Goal: Information Seeking & Learning: Learn about a topic

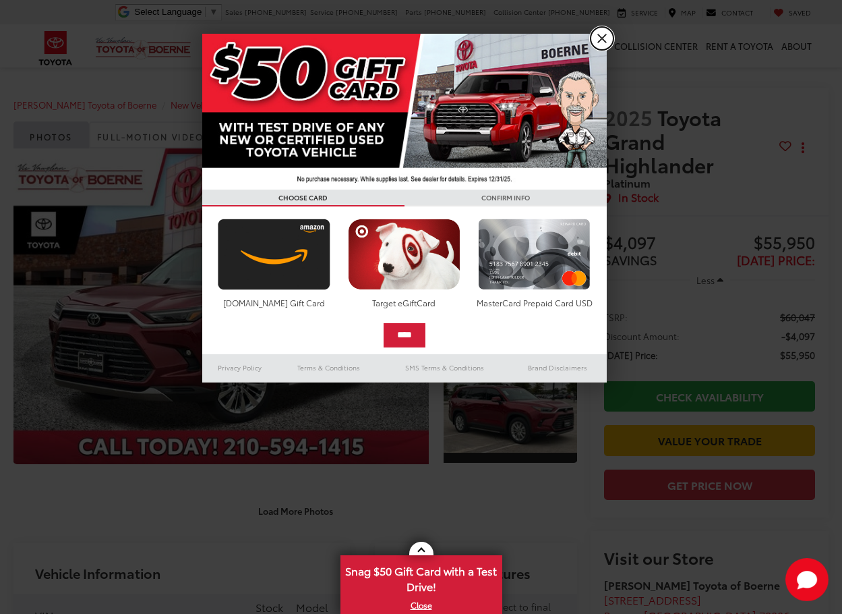
click at [608, 35] on link "X" at bounding box center [602, 38] width 23 height 23
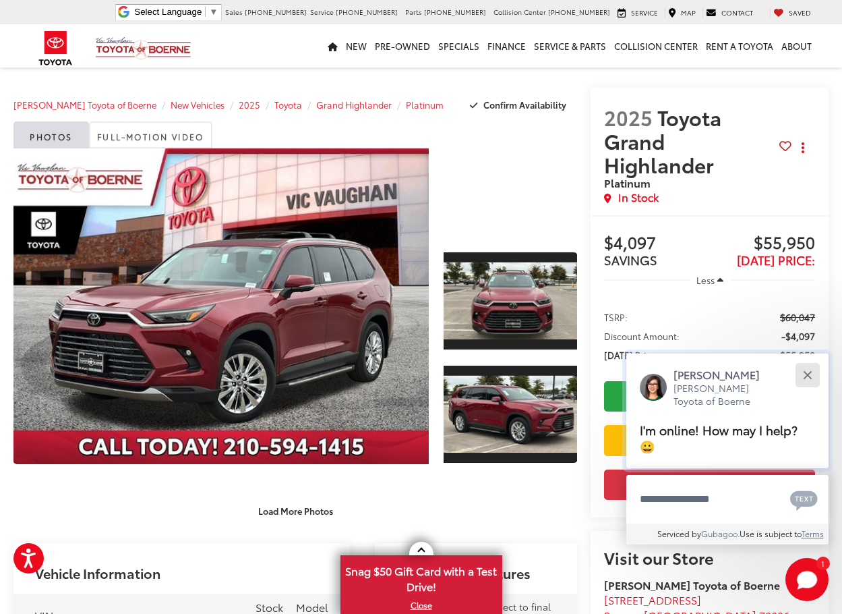
click at [806, 370] on button "Close" at bounding box center [807, 374] width 29 height 29
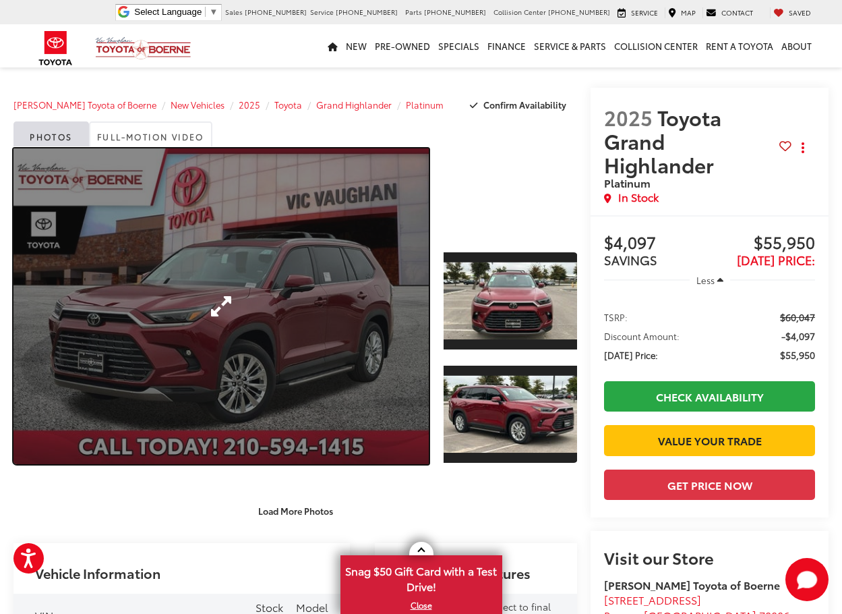
click at [266, 307] on link "Expand Photo 0" at bounding box center [220, 306] width 415 height 316
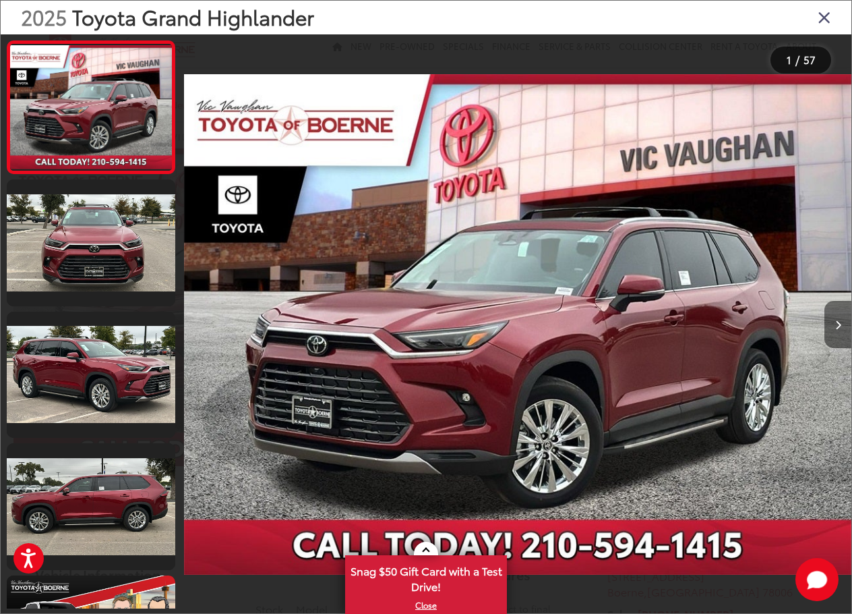
click at [837, 322] on icon "Next image" at bounding box center [838, 324] width 6 height 9
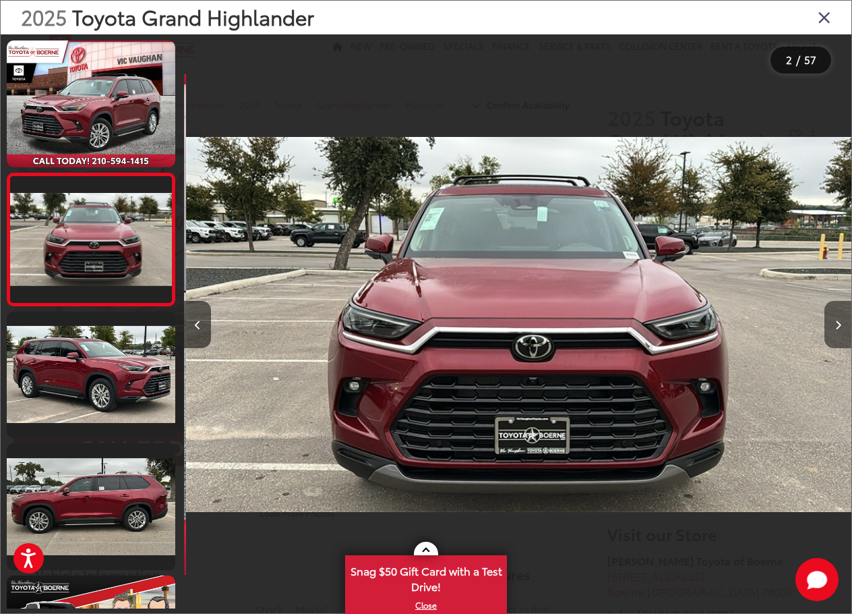
scroll to position [0, 667]
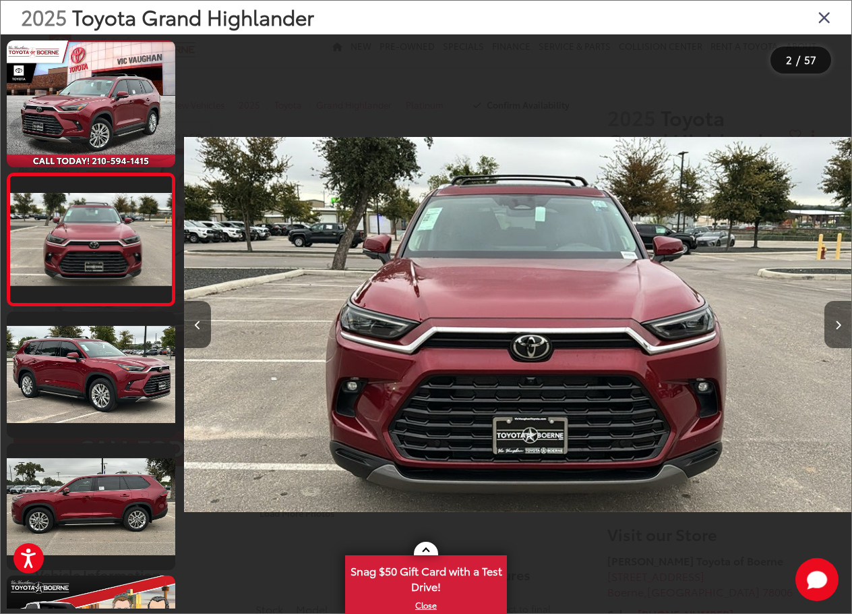
click at [837, 322] on icon "Next image" at bounding box center [838, 324] width 6 height 9
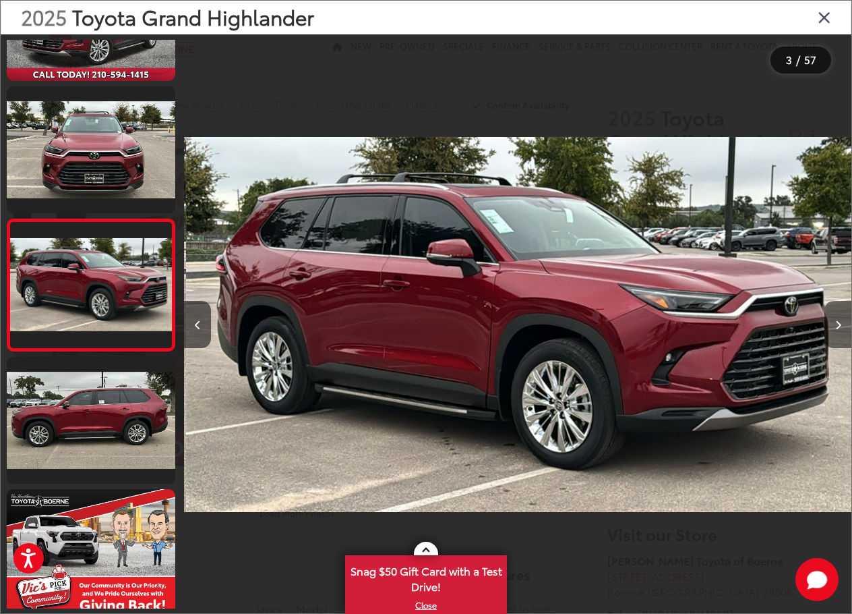
scroll to position [0, 1334]
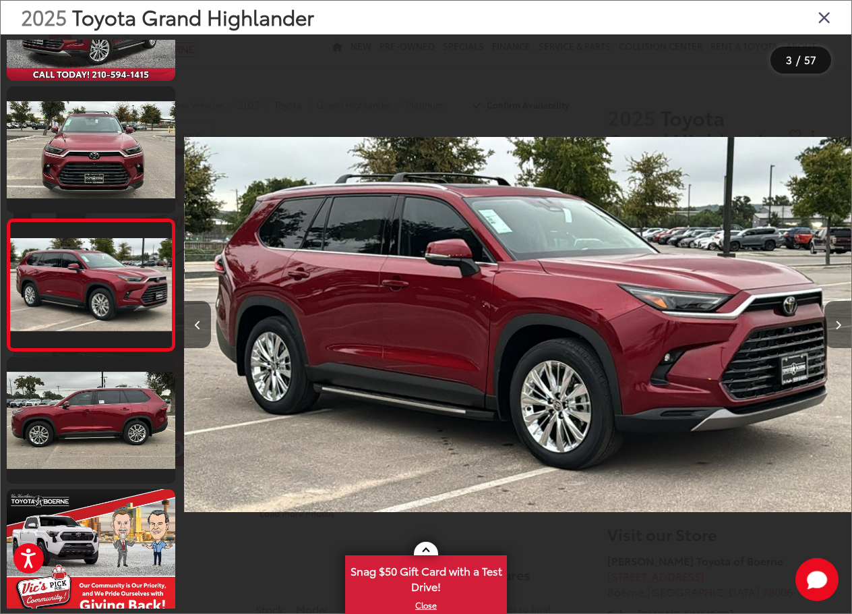
click at [837, 322] on icon "Next image" at bounding box center [838, 324] width 6 height 9
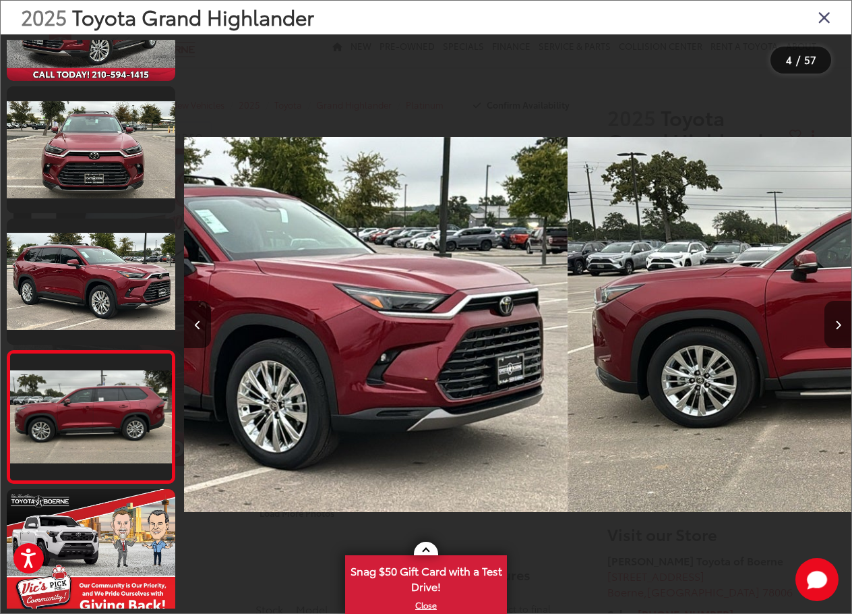
scroll to position [218, 0]
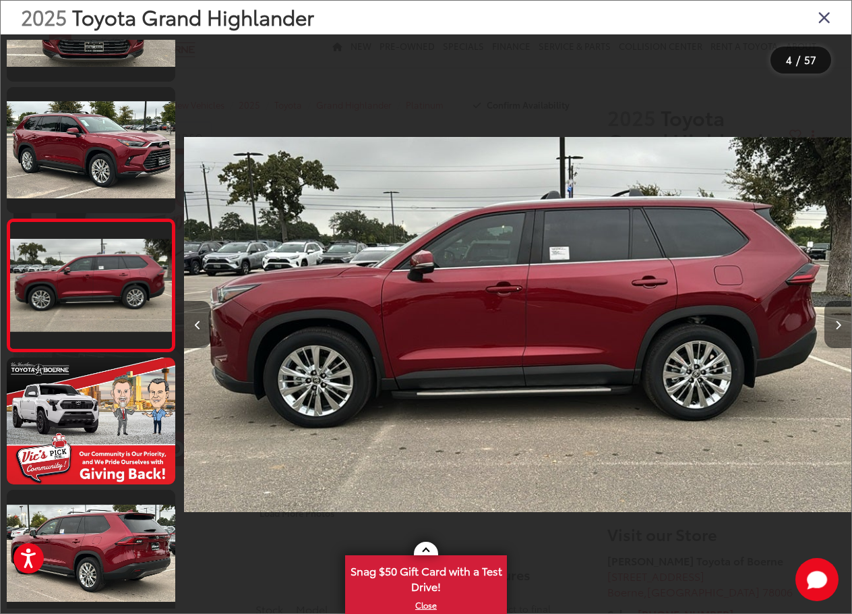
click at [837, 322] on icon "Next image" at bounding box center [838, 324] width 6 height 9
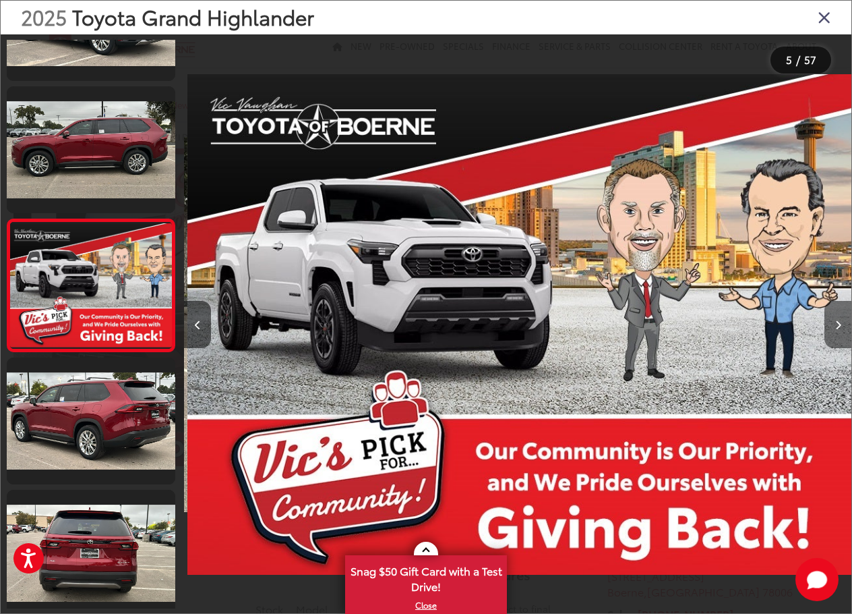
scroll to position [0, 2668]
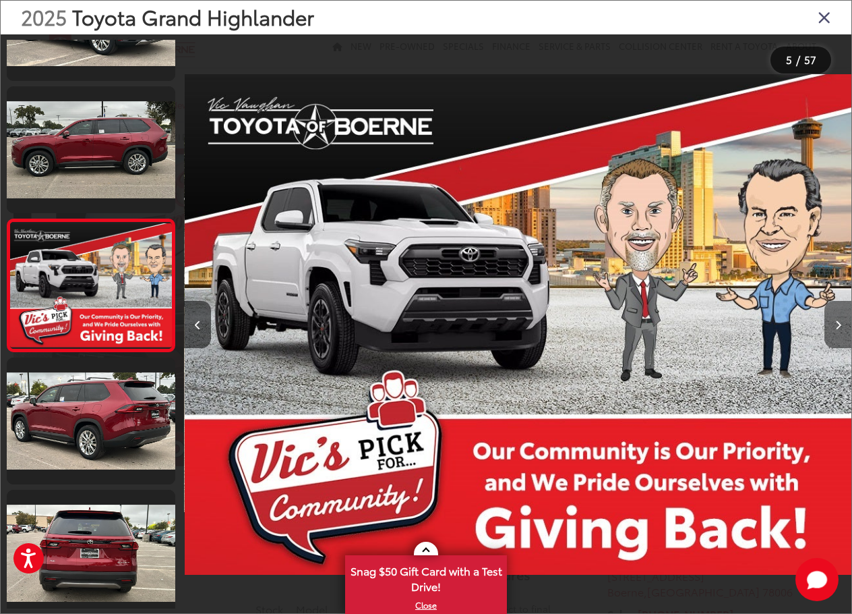
click at [837, 322] on icon "Next image" at bounding box center [838, 324] width 6 height 9
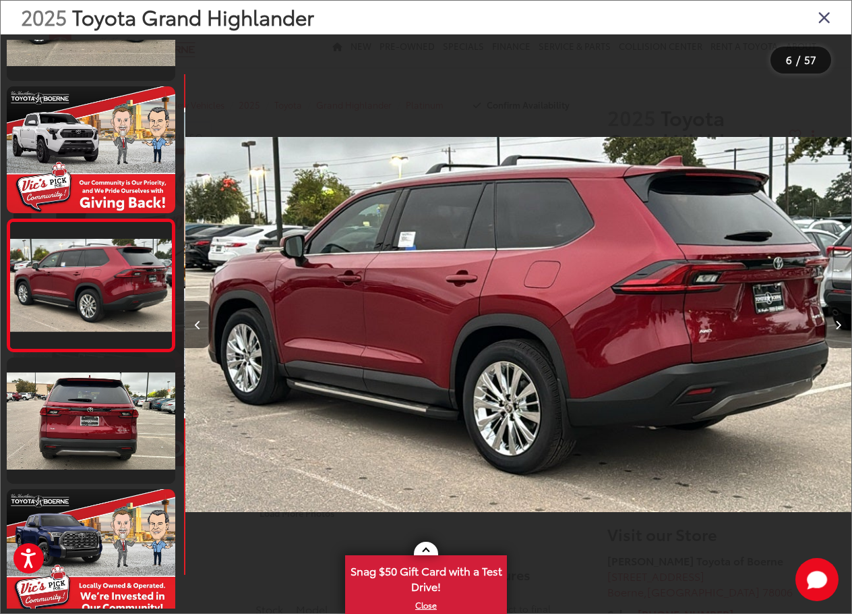
scroll to position [0, 3336]
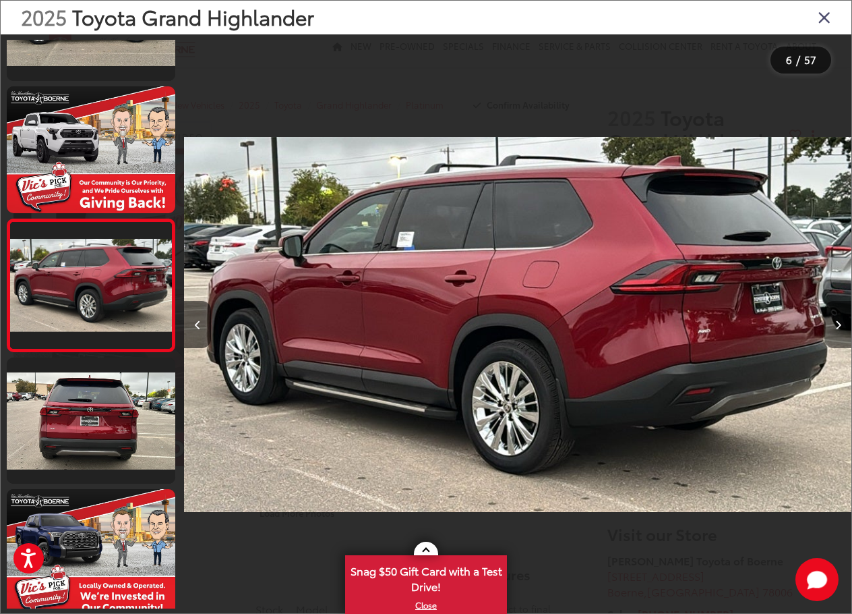
click at [837, 322] on icon "Next image" at bounding box center [838, 324] width 6 height 9
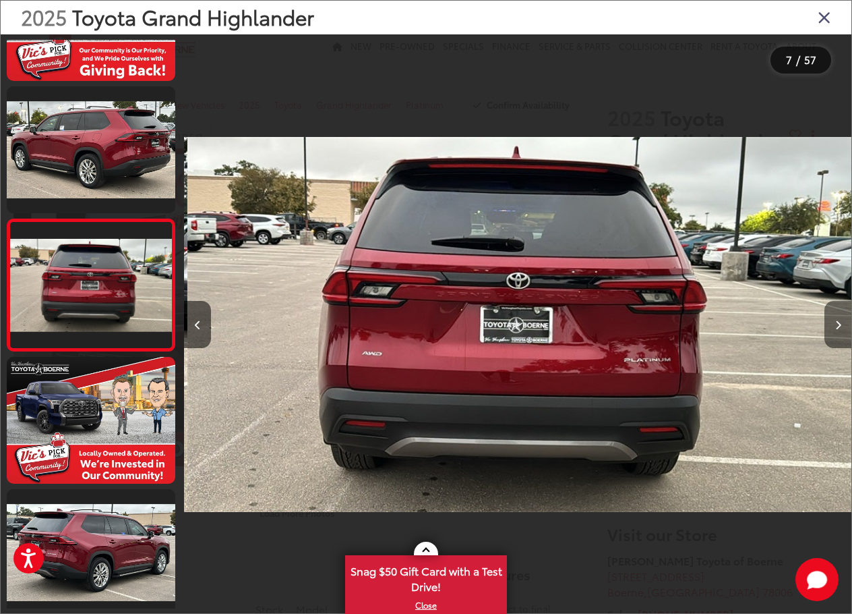
scroll to position [0, 4003]
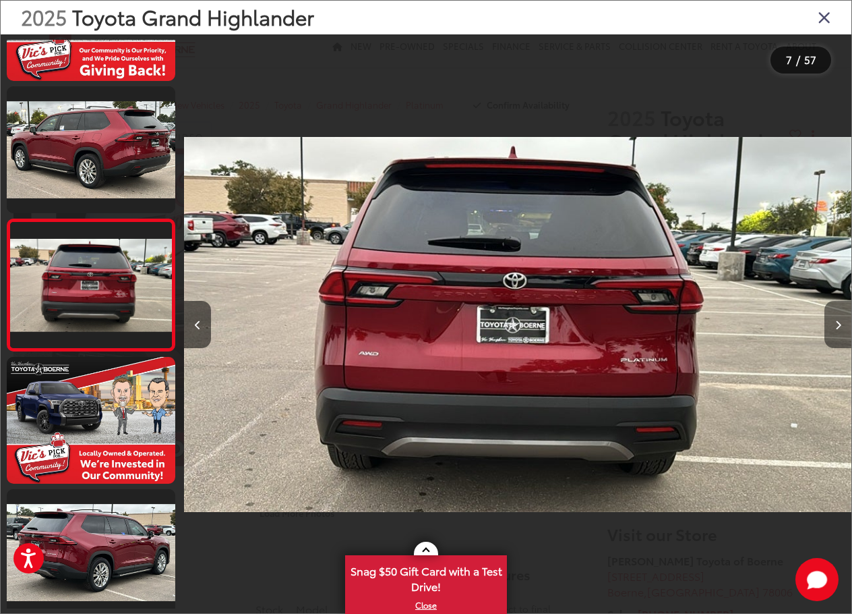
click at [837, 322] on icon "Next image" at bounding box center [838, 324] width 6 height 9
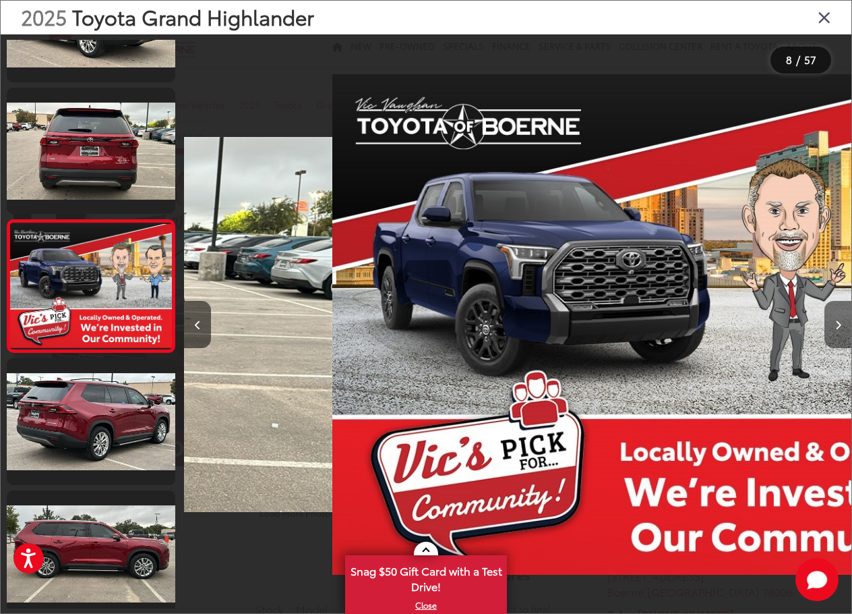
scroll to position [746, 0]
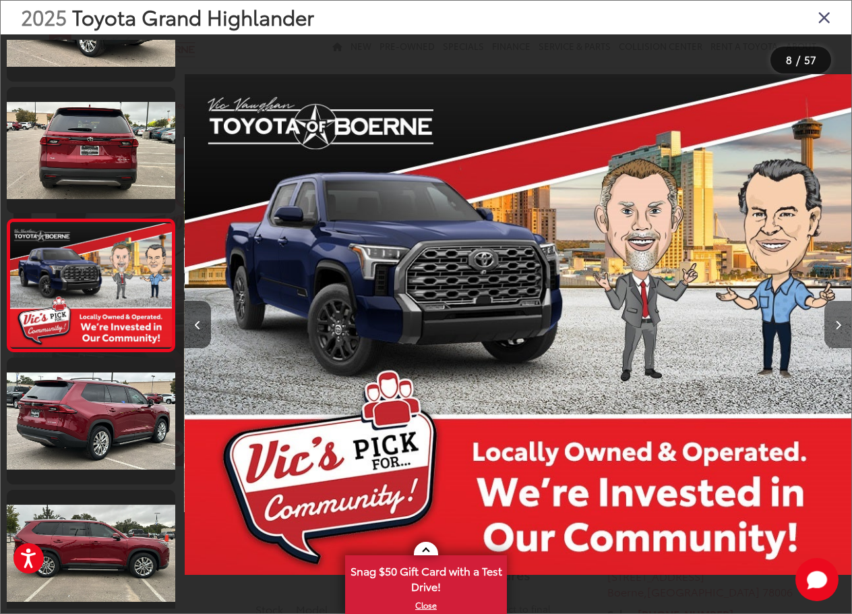
click at [837, 322] on icon "Next image" at bounding box center [838, 324] width 6 height 9
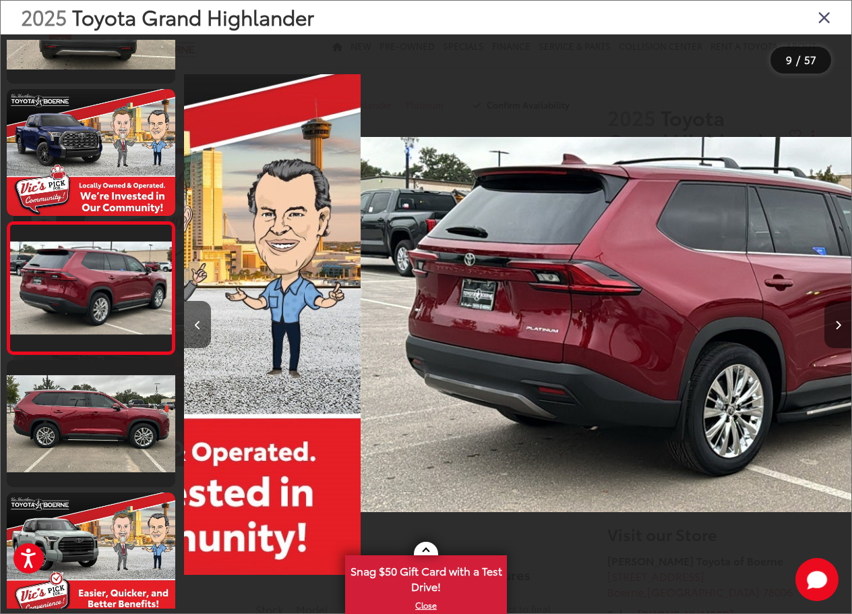
scroll to position [878, 0]
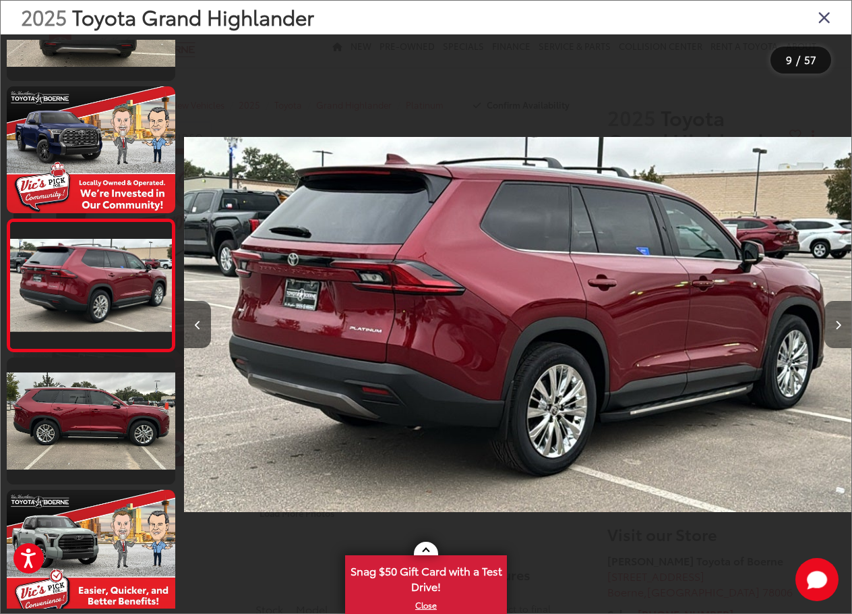
click at [837, 322] on icon "Next image" at bounding box center [838, 324] width 6 height 9
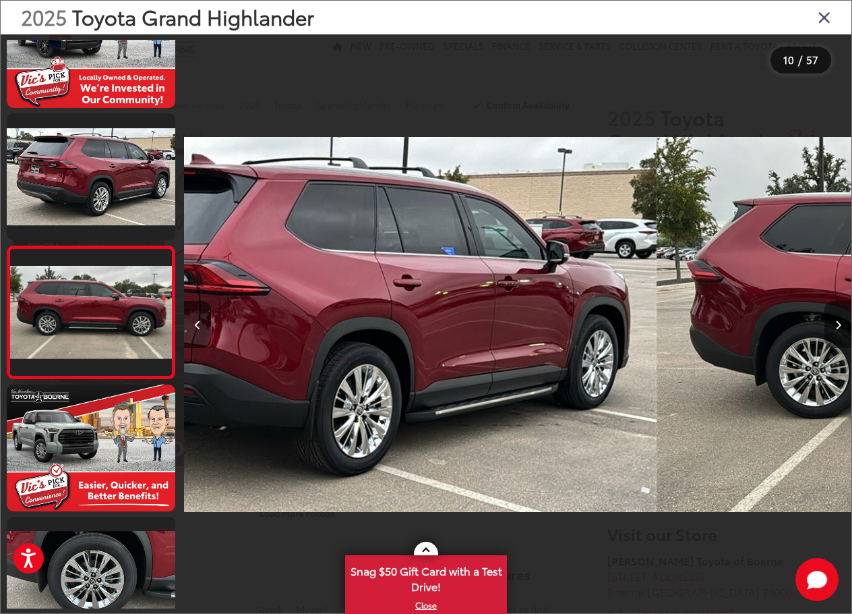
scroll to position [1010, 0]
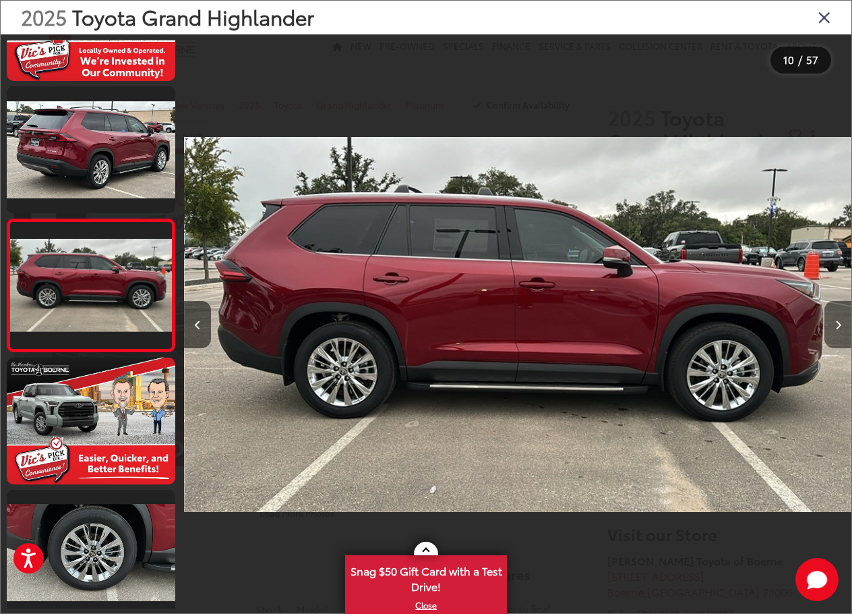
click at [837, 322] on icon "Next image" at bounding box center [838, 324] width 6 height 9
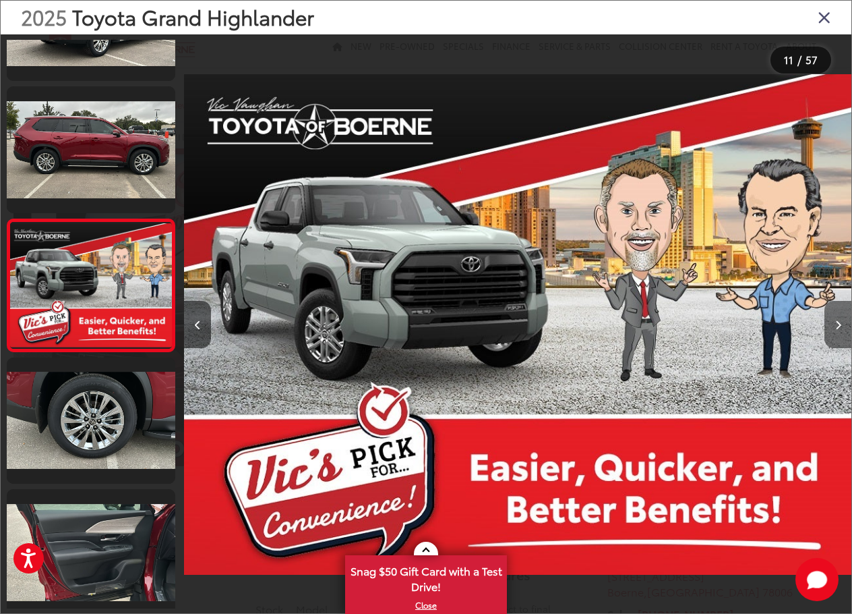
click at [837, 322] on icon "Next image" at bounding box center [838, 324] width 6 height 9
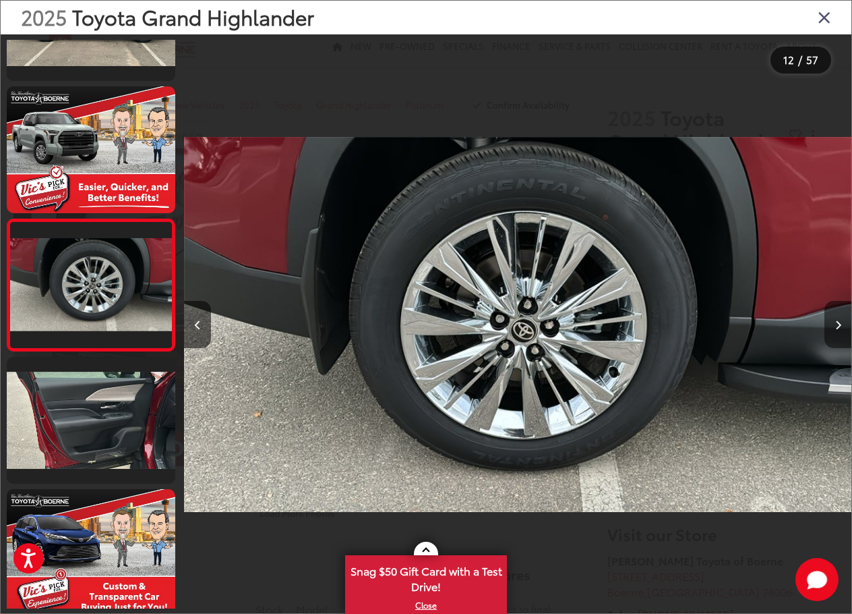
click at [837, 322] on icon "Next image" at bounding box center [838, 324] width 6 height 9
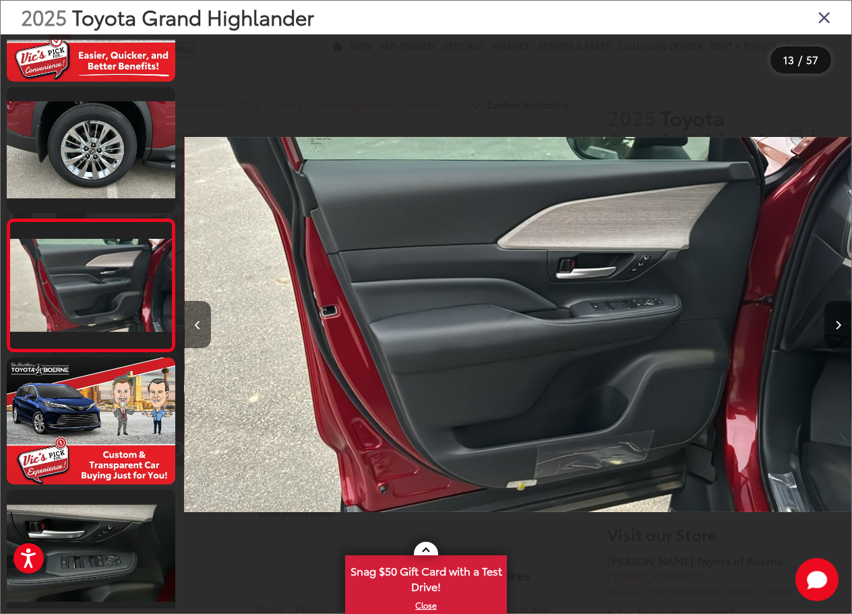
click at [837, 322] on icon "Next image" at bounding box center [838, 324] width 6 height 9
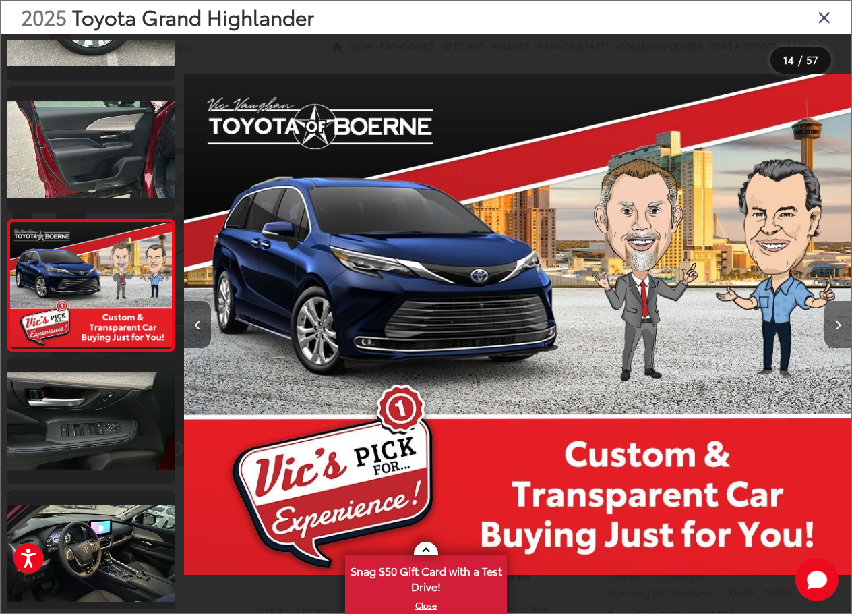
click at [837, 322] on icon "Next image" at bounding box center [838, 324] width 6 height 9
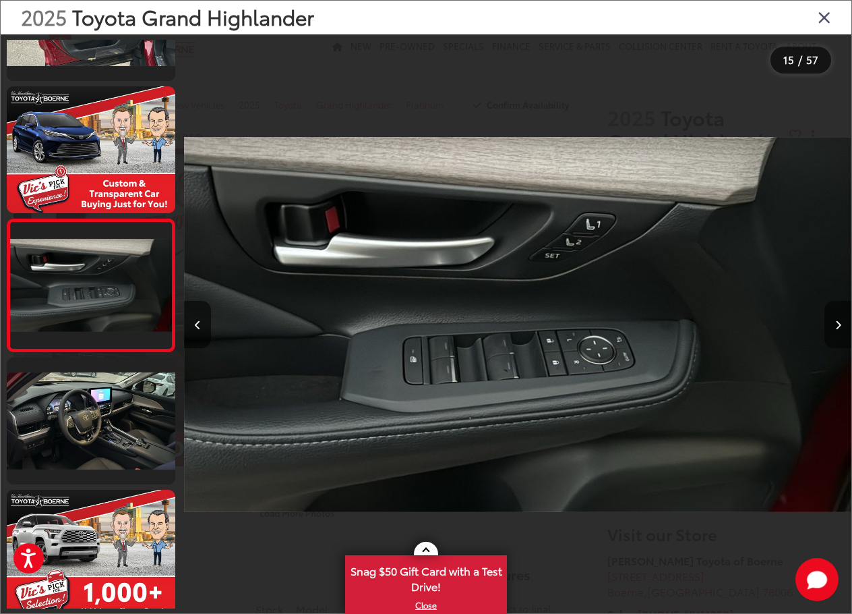
click at [837, 322] on icon "Next image" at bounding box center [838, 324] width 6 height 9
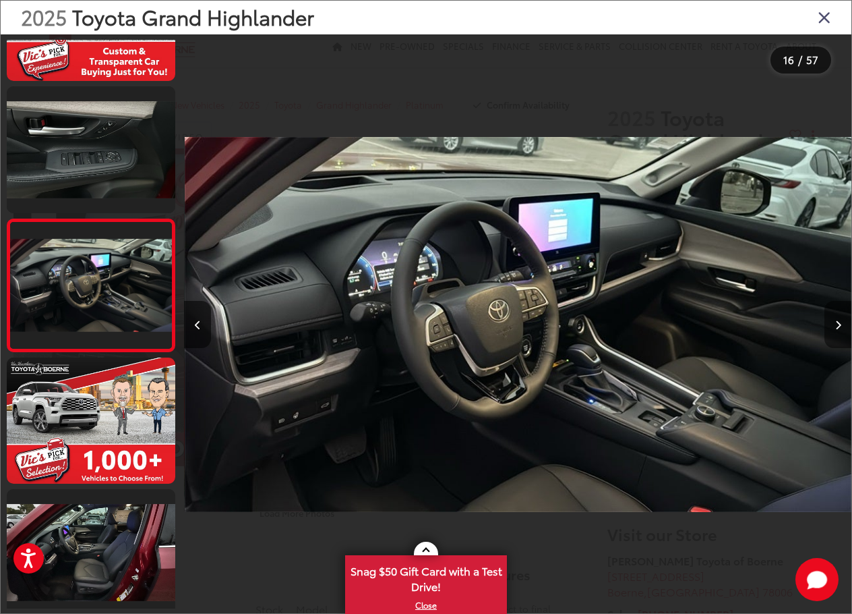
click at [837, 322] on icon "Next image" at bounding box center [838, 324] width 6 height 9
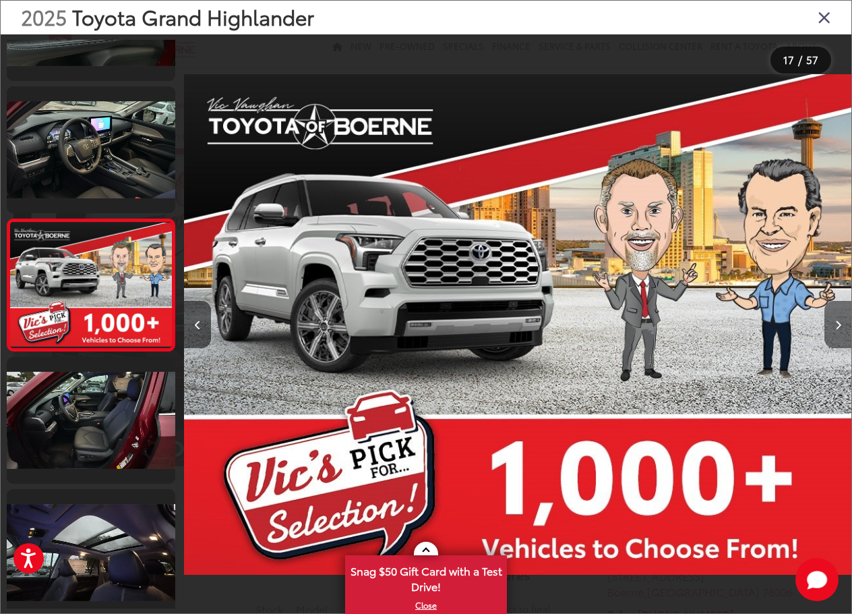
click at [837, 322] on icon "Next image" at bounding box center [838, 324] width 6 height 9
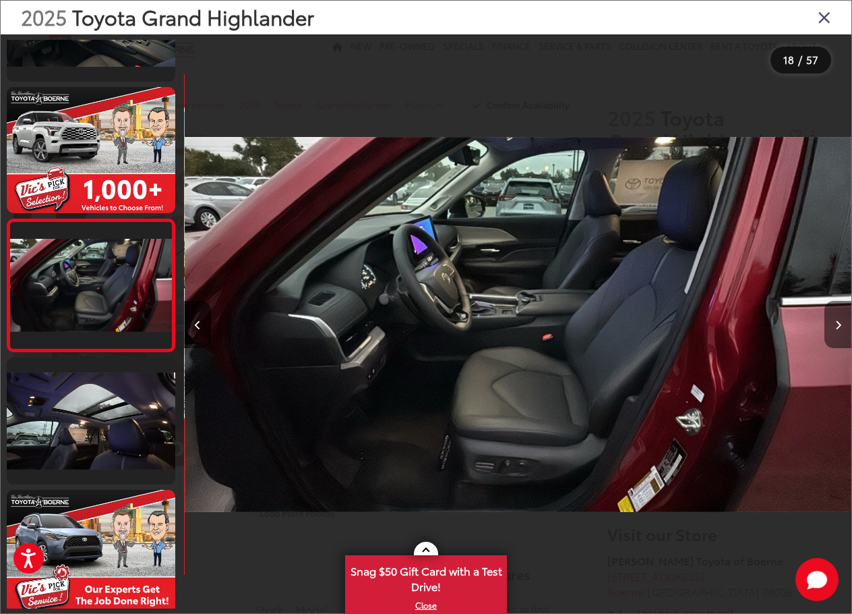
click at [837, 322] on icon "Next image" at bounding box center [838, 324] width 6 height 9
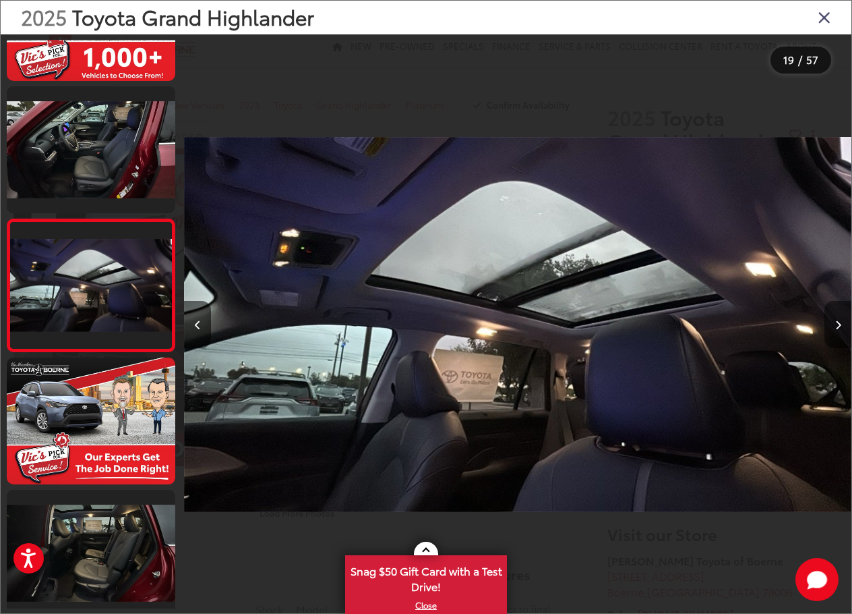
click at [837, 322] on icon "Next image" at bounding box center [838, 324] width 6 height 9
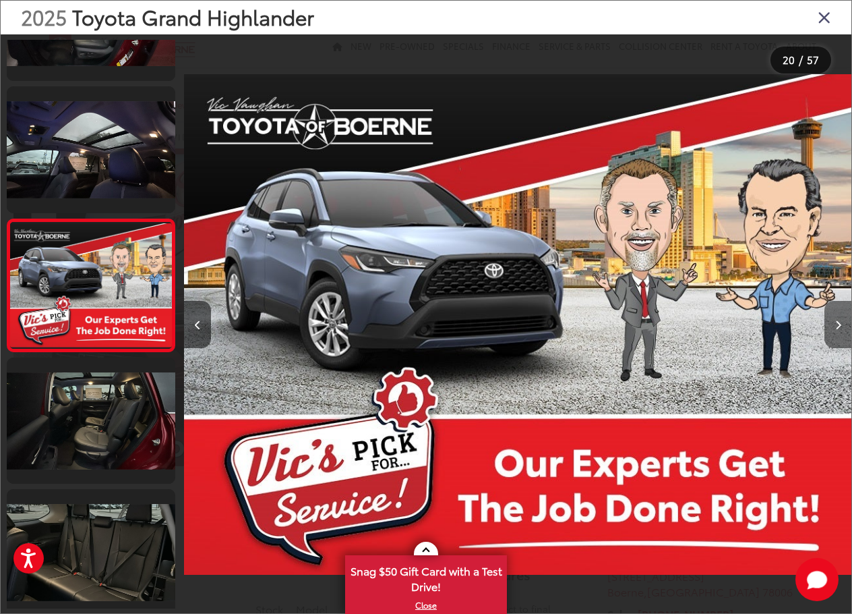
click at [837, 322] on icon "Next image" at bounding box center [838, 324] width 6 height 9
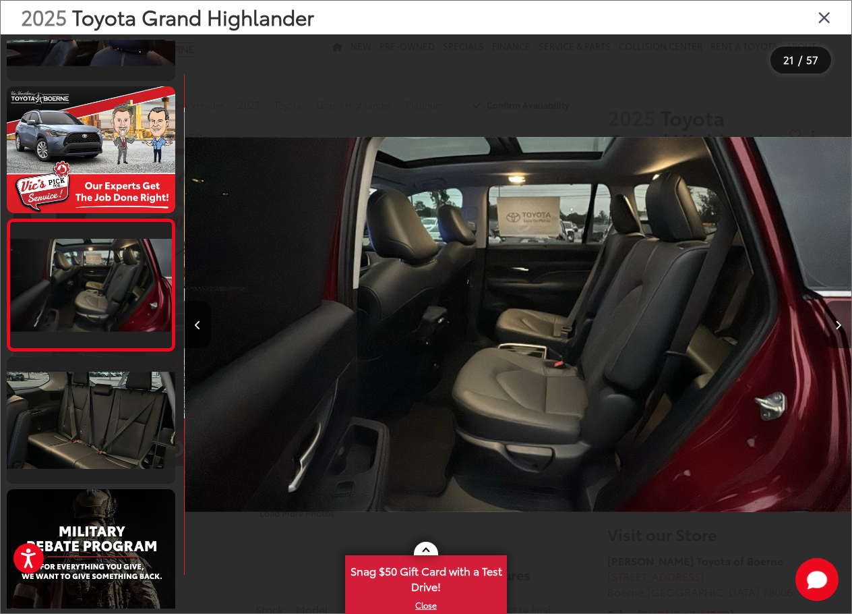
click at [837, 322] on icon "Next image" at bounding box center [838, 324] width 6 height 9
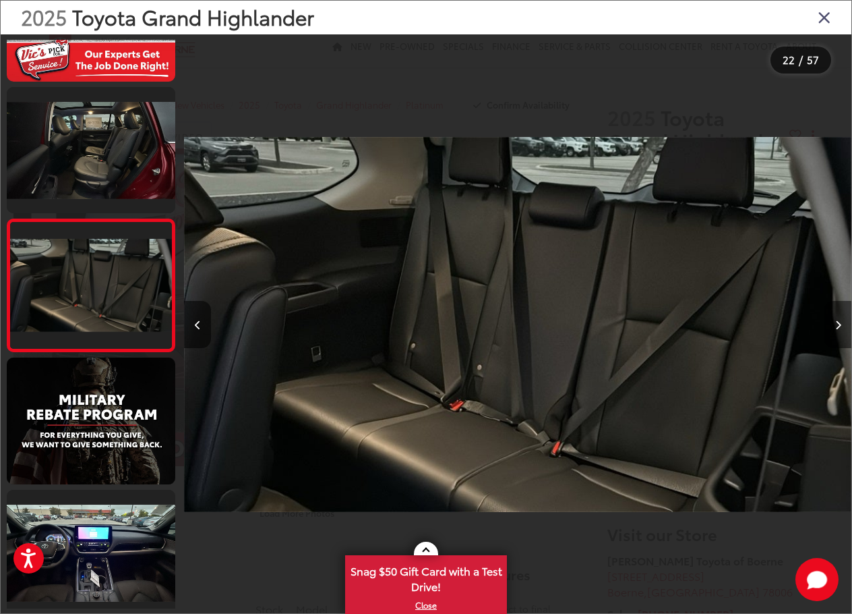
click at [837, 322] on icon "Next image" at bounding box center [838, 324] width 6 height 9
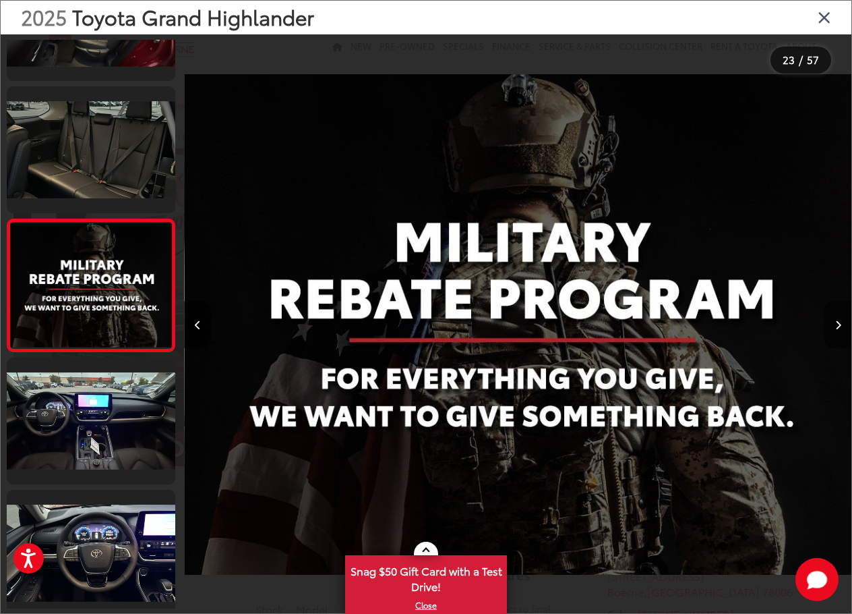
click at [837, 322] on icon "Next image" at bounding box center [838, 324] width 6 height 9
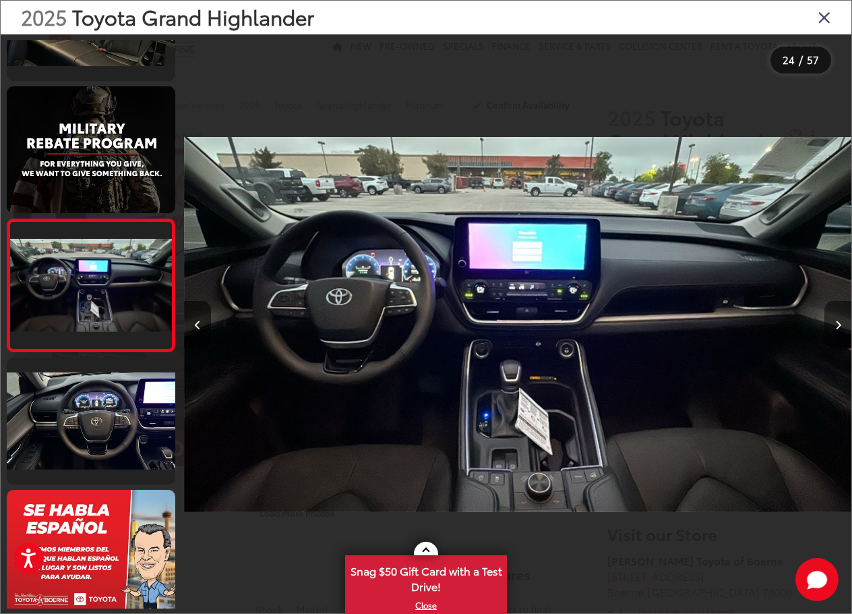
click at [837, 322] on icon "Next image" at bounding box center [838, 324] width 6 height 9
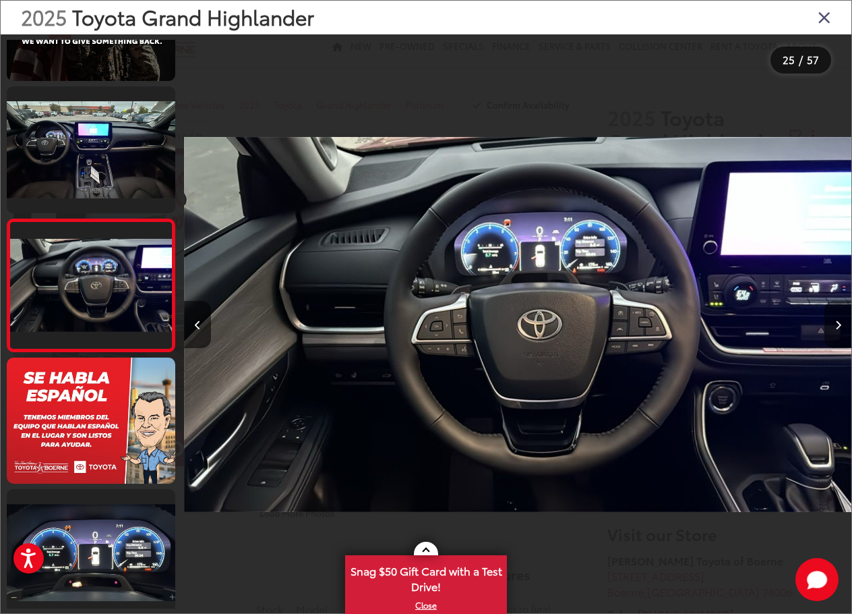
click at [837, 322] on icon "Next image" at bounding box center [838, 324] width 6 height 9
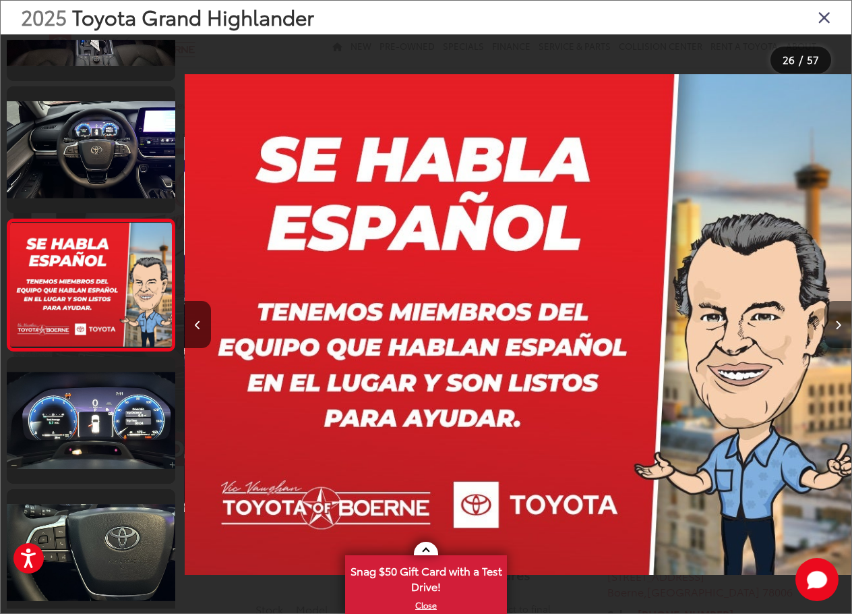
click at [837, 322] on icon "Next image" at bounding box center [838, 324] width 6 height 9
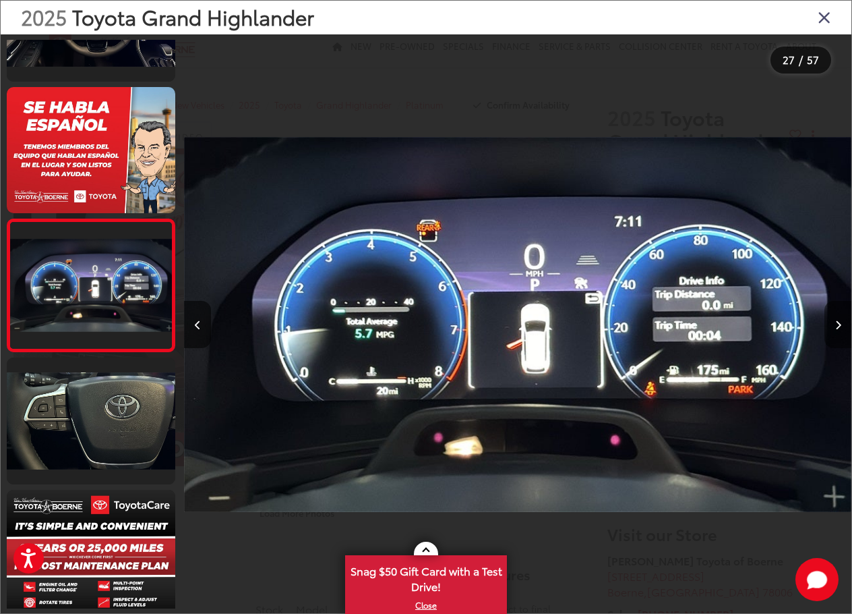
click at [837, 322] on icon "Next image" at bounding box center [838, 324] width 6 height 9
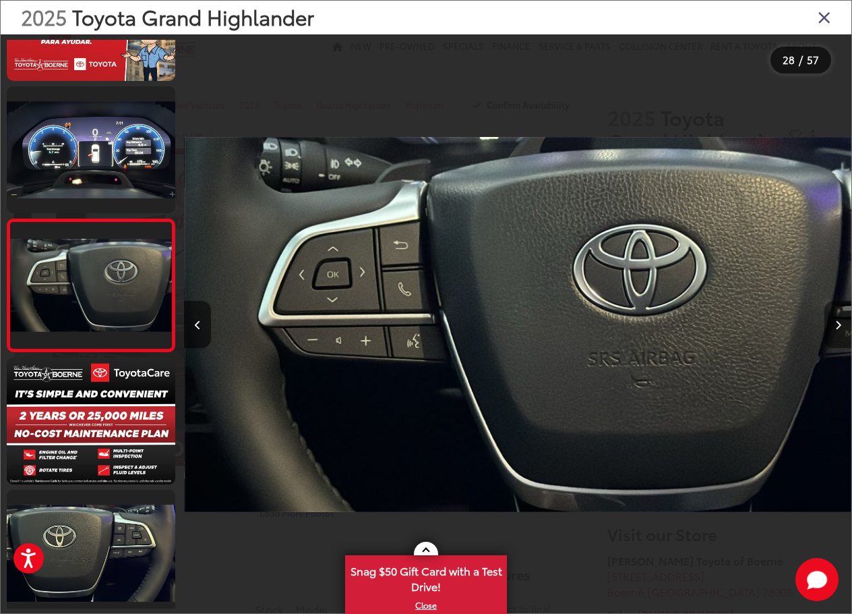
click at [837, 322] on icon "Next image" at bounding box center [838, 324] width 6 height 9
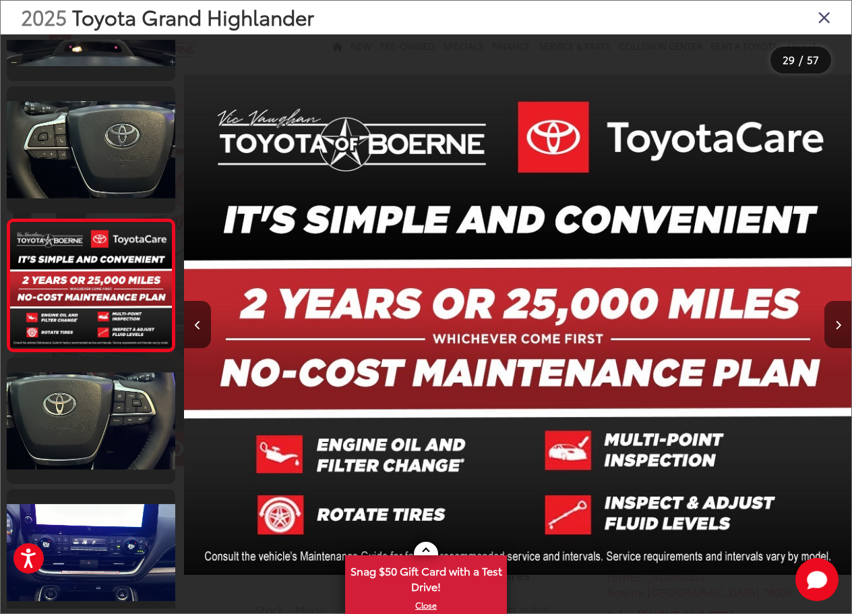
click at [837, 322] on icon "Next image" at bounding box center [838, 324] width 6 height 9
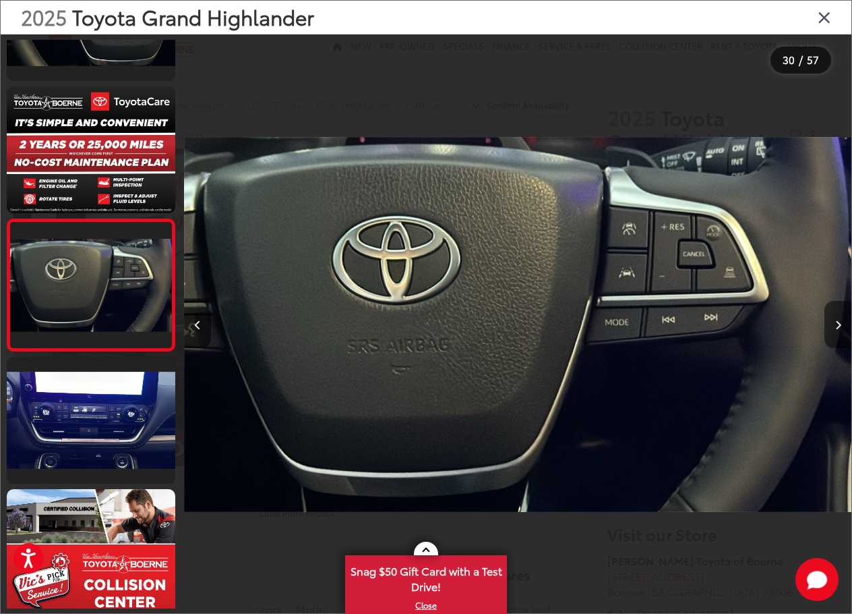
click at [837, 322] on icon "Next image" at bounding box center [838, 324] width 6 height 9
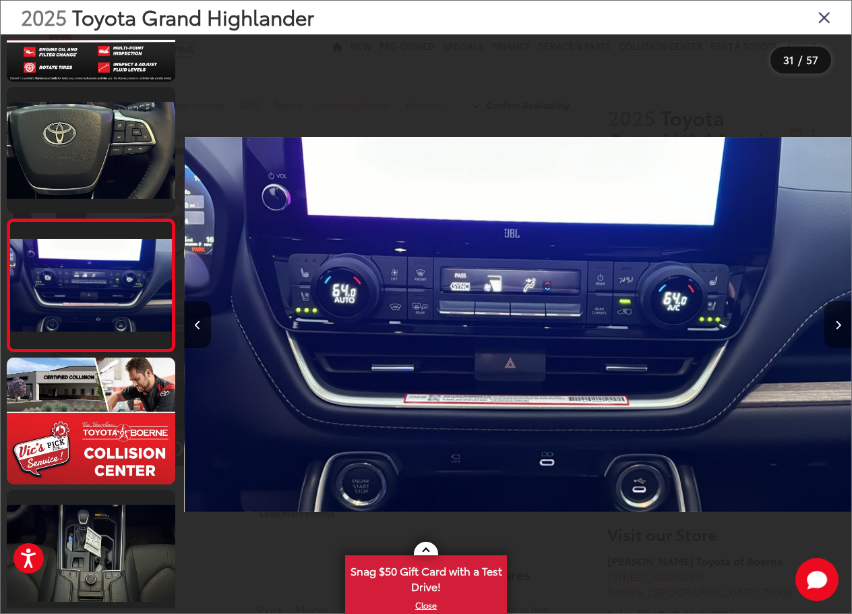
click at [837, 322] on icon "Next image" at bounding box center [838, 324] width 6 height 9
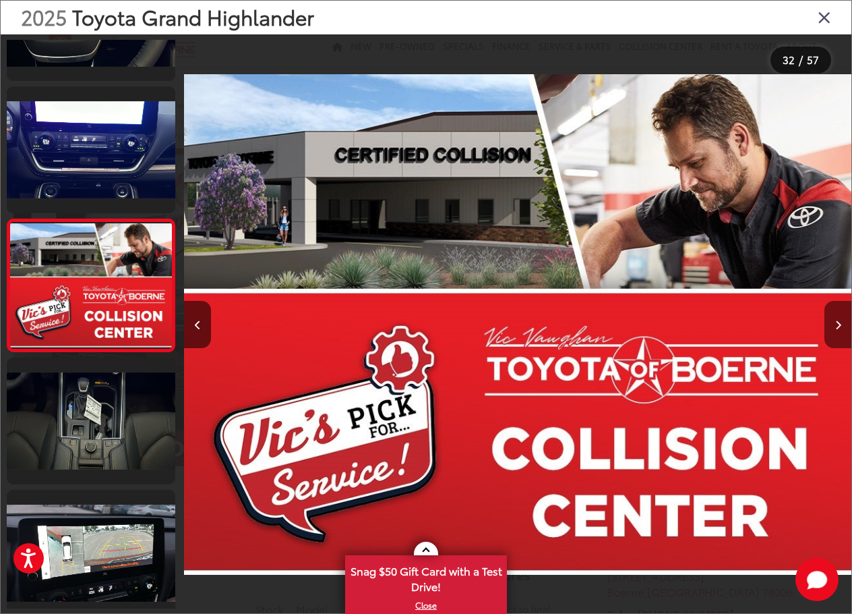
click at [837, 322] on icon "Next image" at bounding box center [838, 324] width 6 height 9
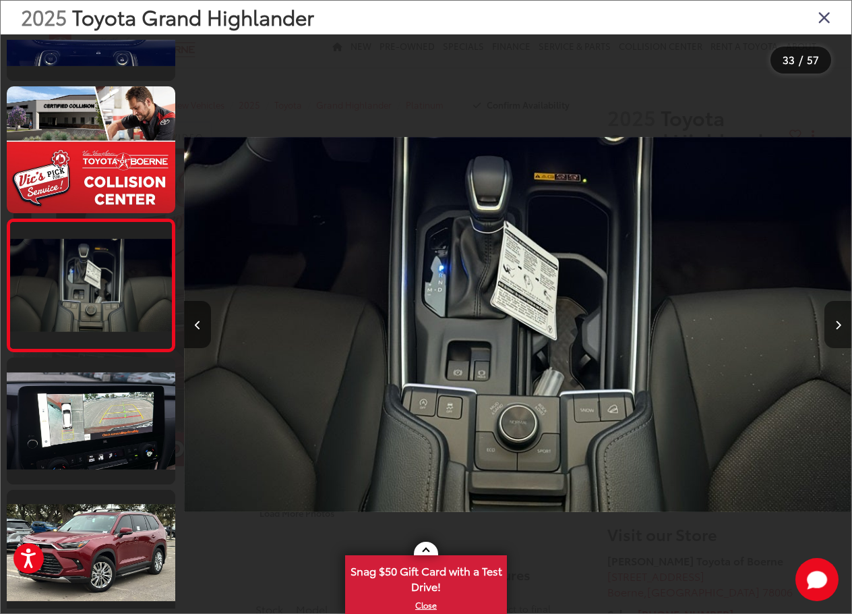
click at [837, 322] on icon "Next image" at bounding box center [838, 324] width 6 height 9
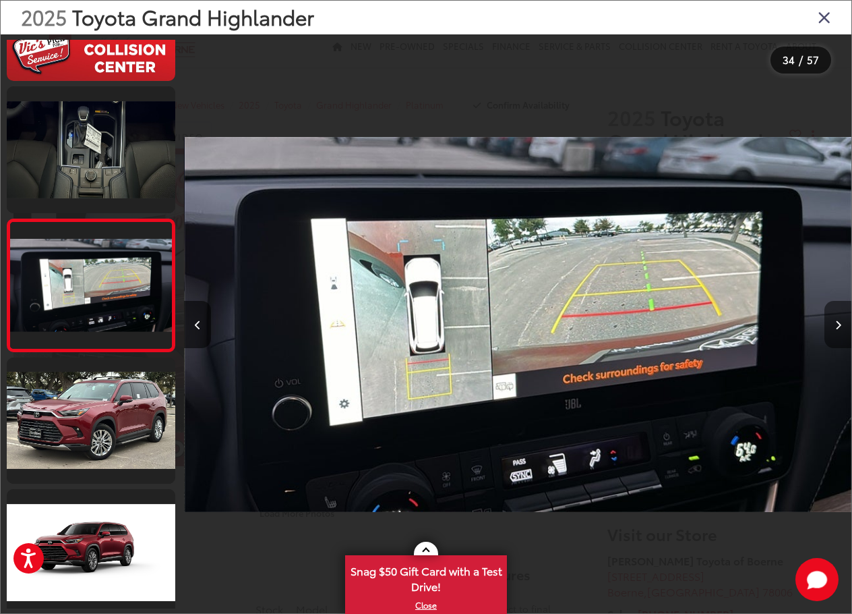
click at [837, 322] on icon "Next image" at bounding box center [838, 324] width 6 height 9
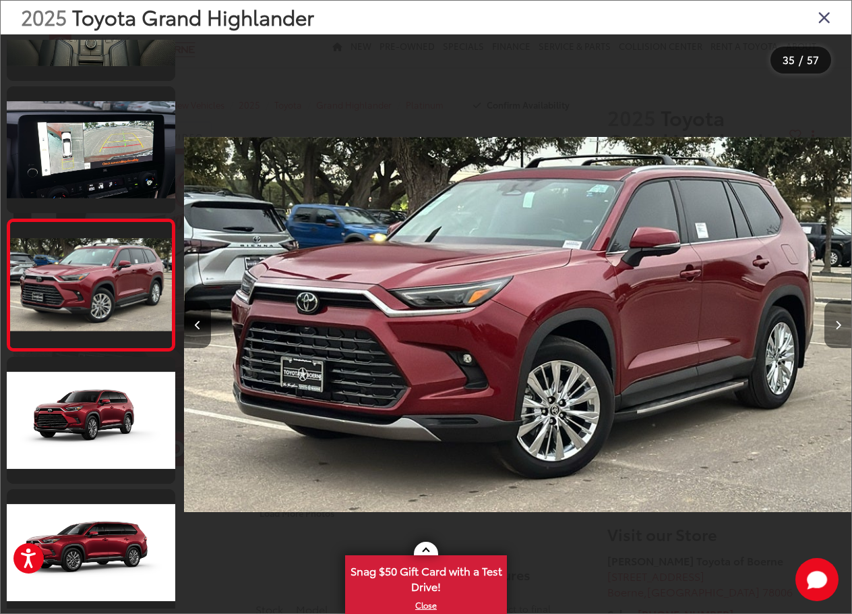
click at [837, 322] on icon "Next image" at bounding box center [838, 324] width 6 height 9
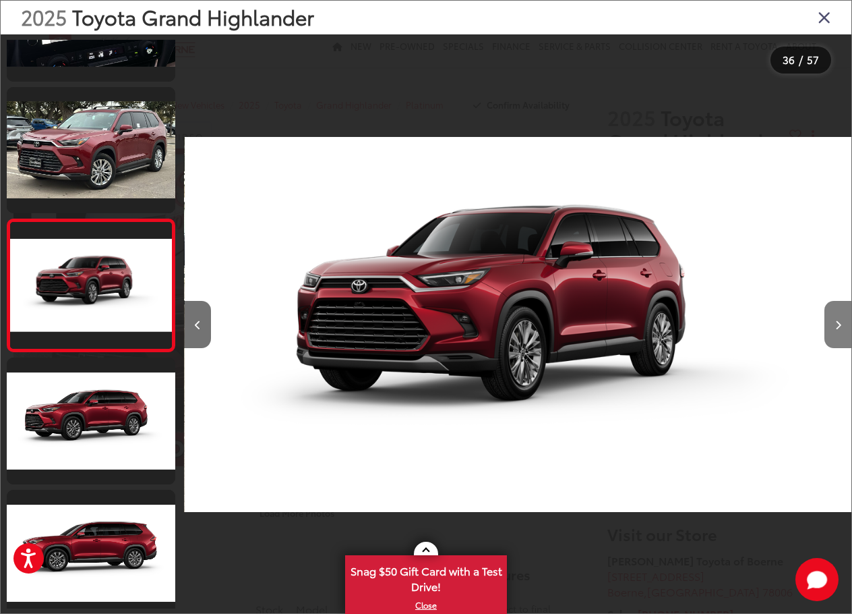
click at [837, 322] on icon "Next image" at bounding box center [838, 324] width 6 height 9
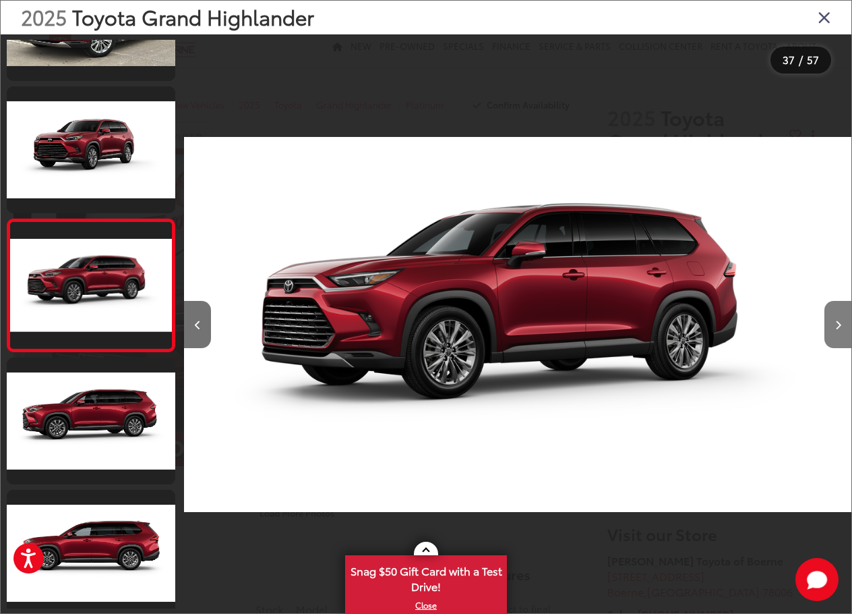
click at [837, 322] on icon "Next image" at bounding box center [838, 324] width 6 height 9
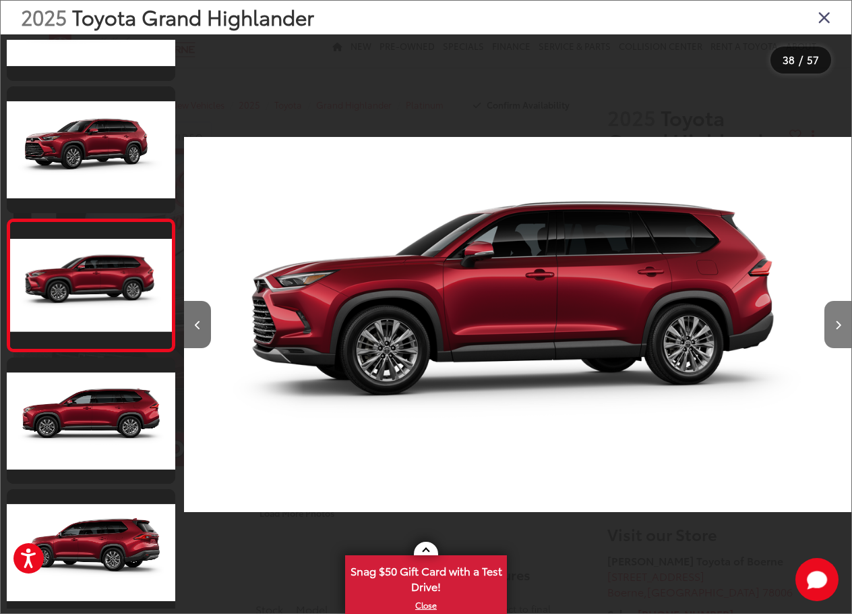
click at [837, 322] on icon "Next image" at bounding box center [838, 324] width 6 height 9
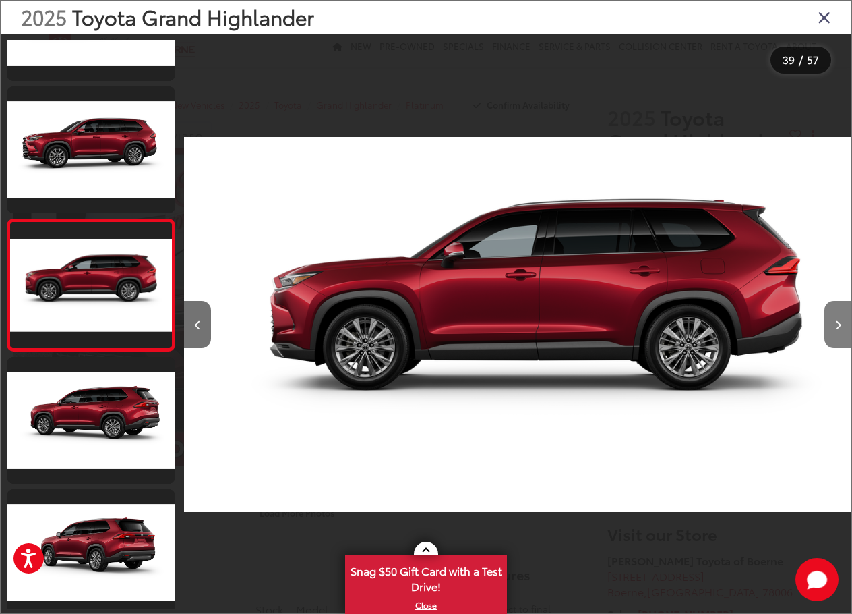
click at [837, 322] on icon "Next image" at bounding box center [838, 324] width 6 height 9
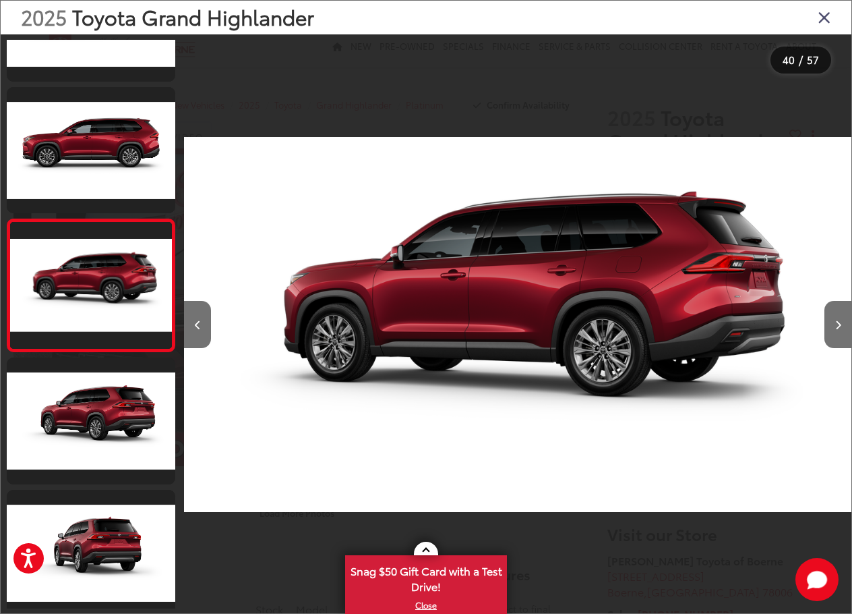
click at [821, 17] on icon "Close gallery" at bounding box center [824, 17] width 13 height 18
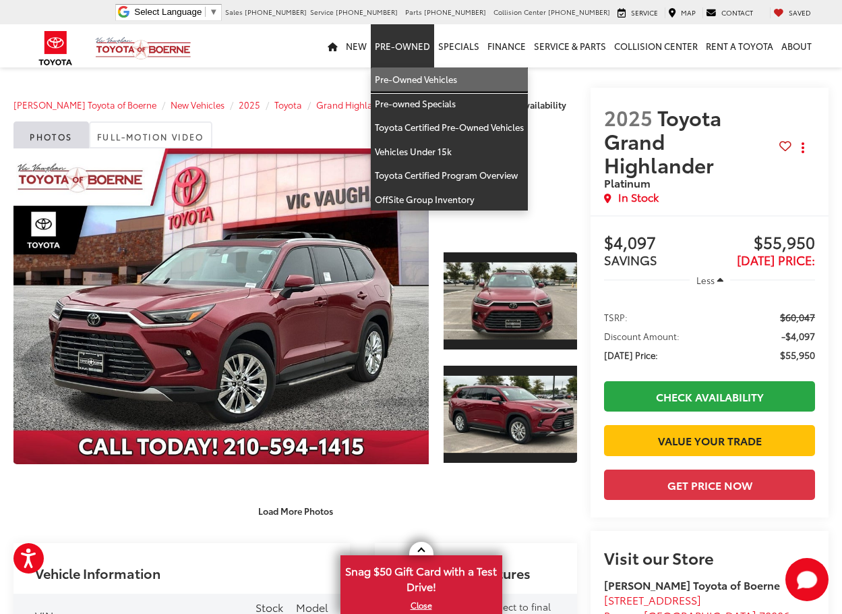
click at [406, 80] on link "Pre-Owned Vehicles" at bounding box center [449, 79] width 157 height 24
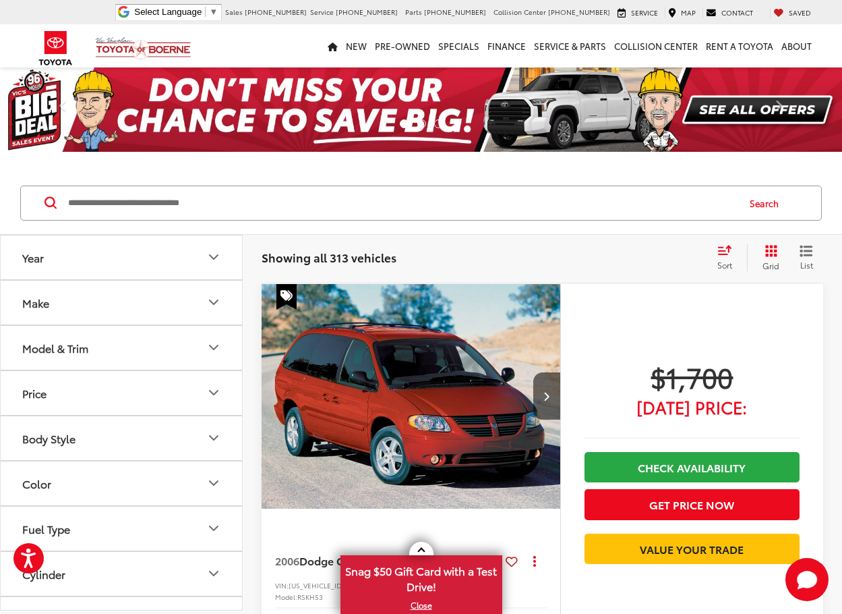
click at [211, 258] on icon "Year" at bounding box center [214, 257] width 16 height 16
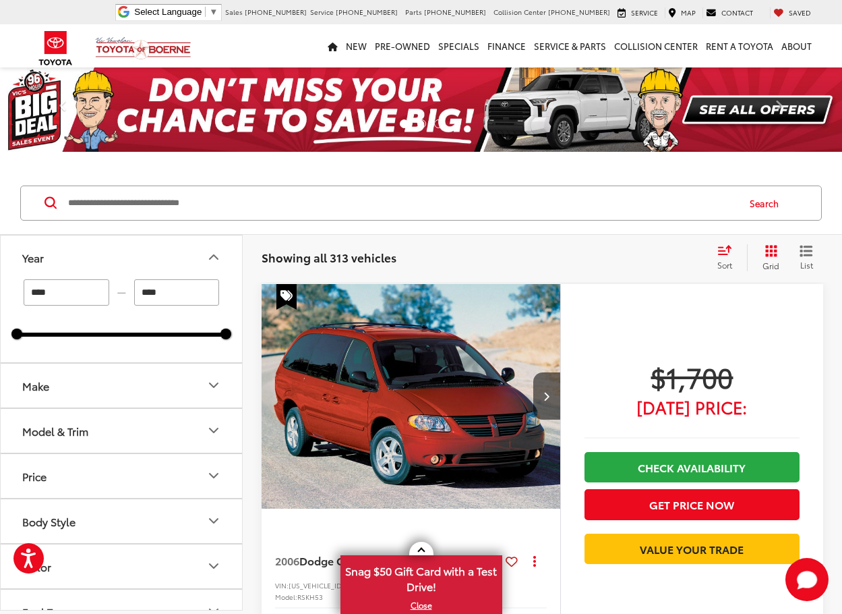
click at [78, 290] on input "****" at bounding box center [67, 292] width 86 height 26
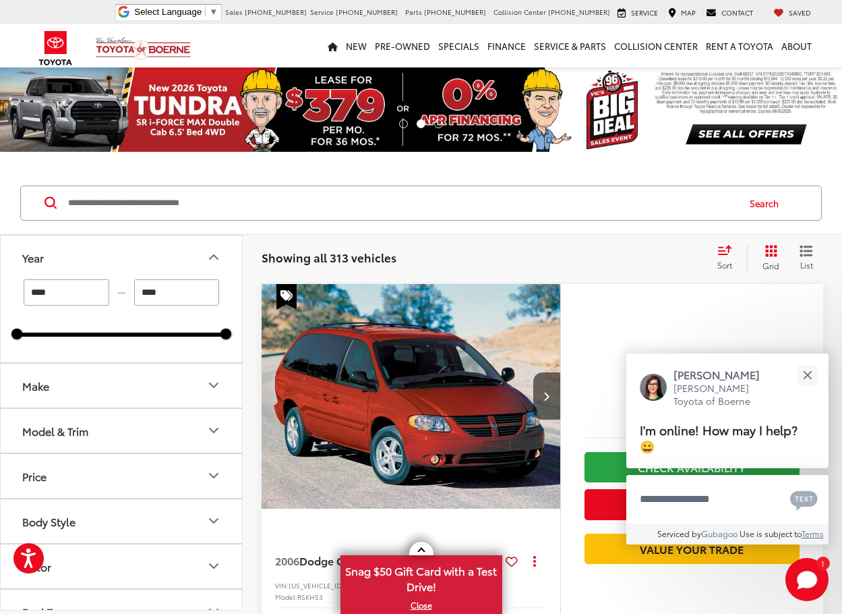
type input "****"
click at [90, 385] on button "Make" at bounding box center [122, 385] width 243 height 44
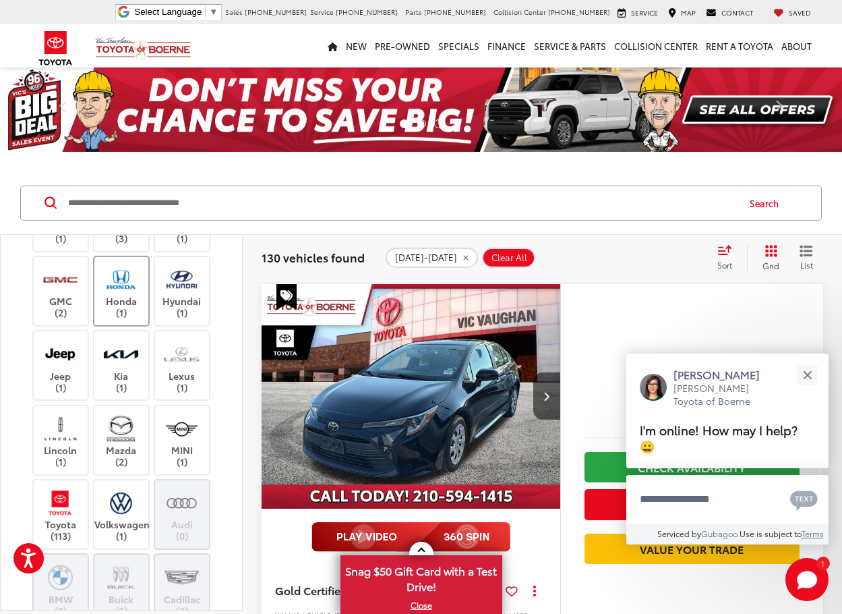
scroll to position [270, 0]
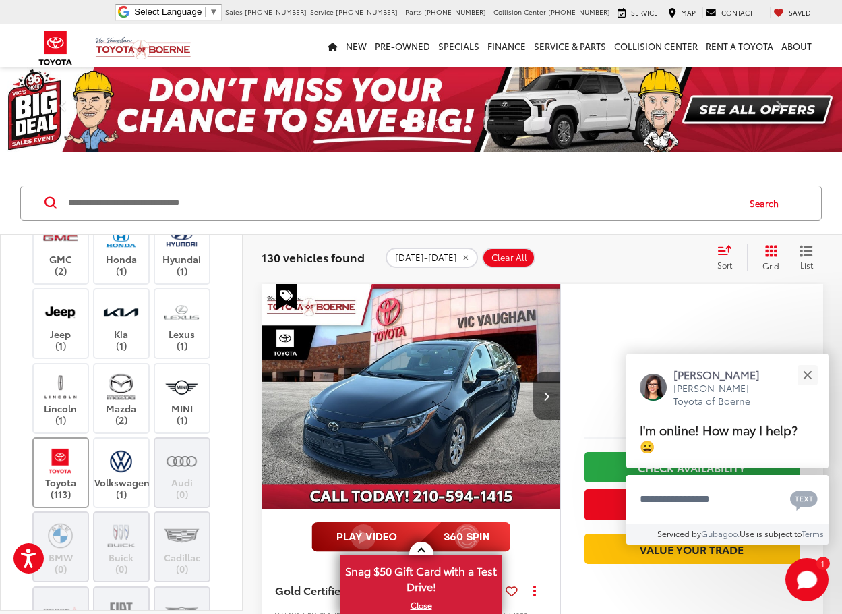
click at [73, 485] on label "Toyota (113)" at bounding box center [61, 472] width 55 height 55
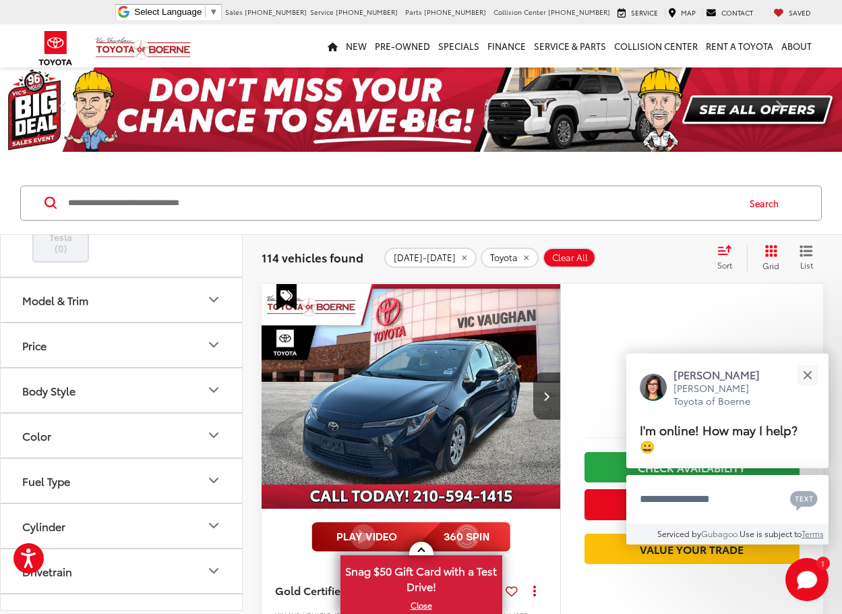
scroll to position [868, 0]
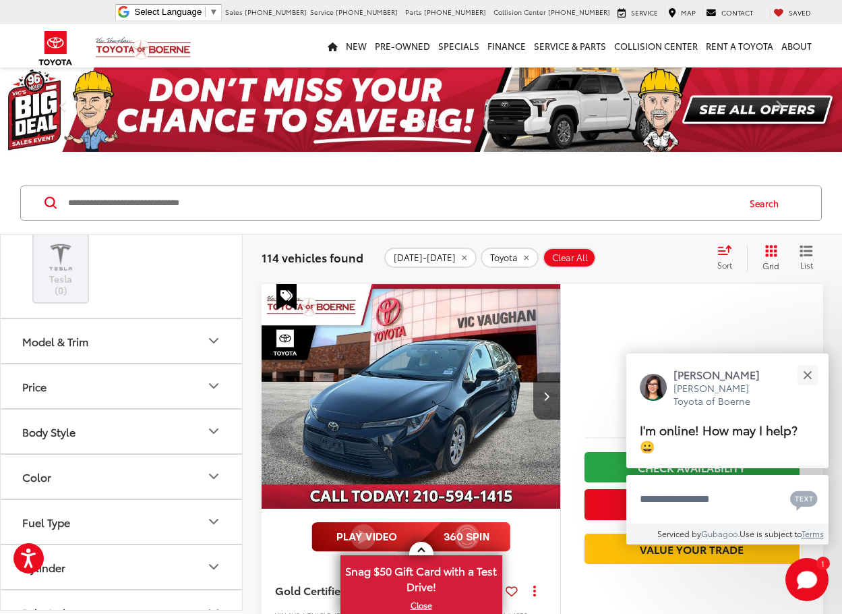
click at [215, 349] on icon "Model & Trim" at bounding box center [214, 340] width 16 height 16
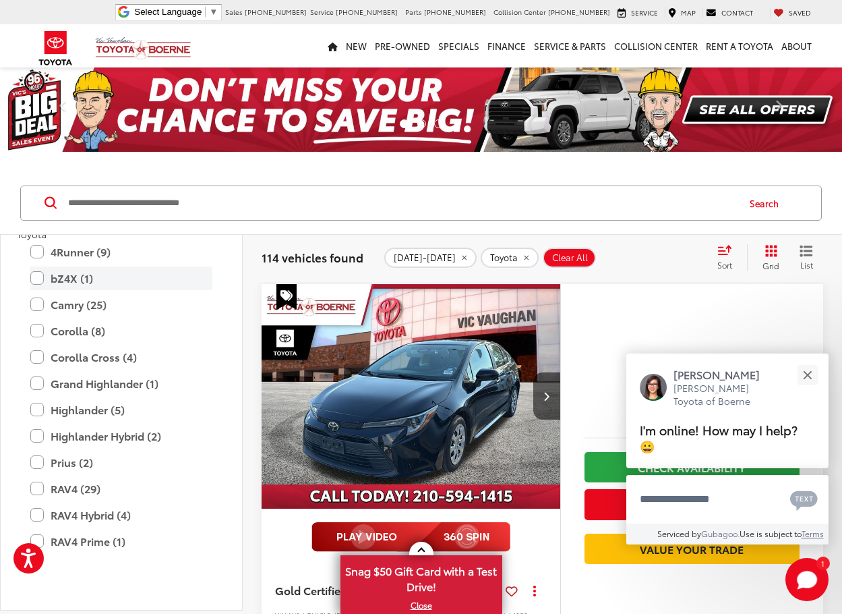
scroll to position [1003, 0]
click at [163, 394] on label "Grand Highlander (1)" at bounding box center [121, 383] width 182 height 24
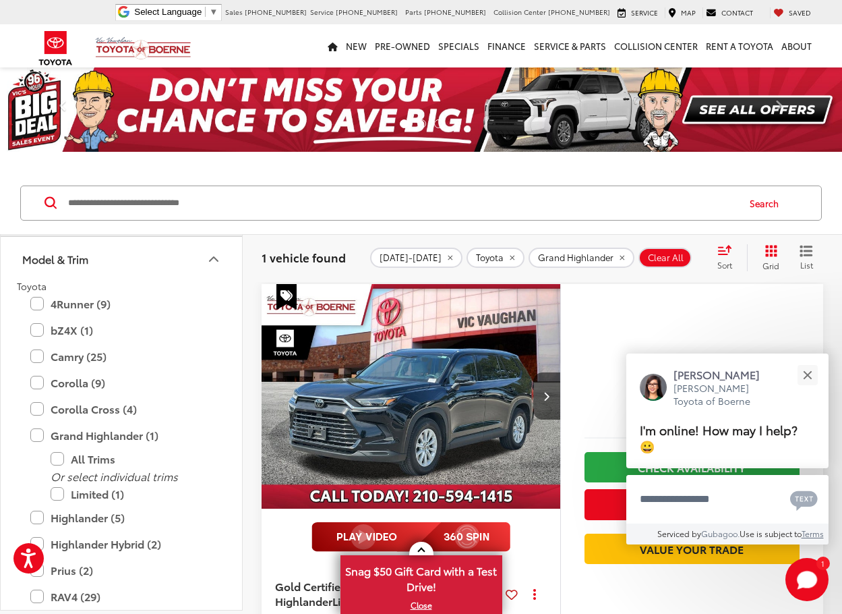
click at [424, 409] on img "2024 Toyota Grand Highlander Limited 0" at bounding box center [411, 396] width 301 height 225
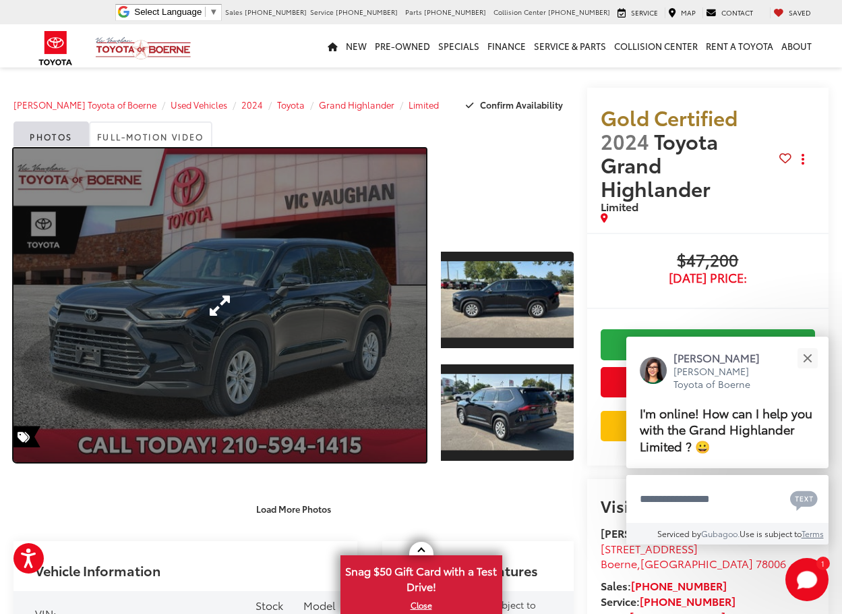
click at [339, 305] on link "Expand Photo 0" at bounding box center [219, 304] width 413 height 313
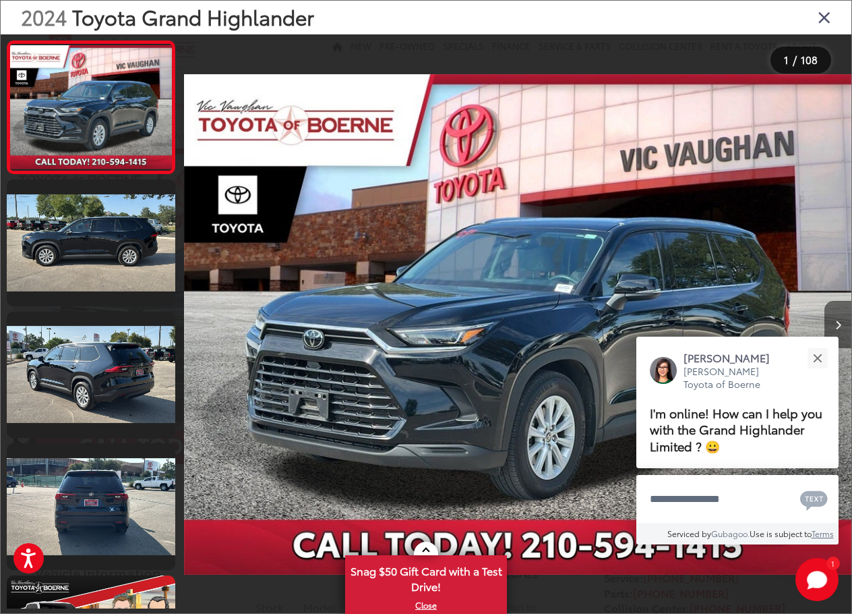
click at [835, 313] on button "Next image" at bounding box center [838, 324] width 27 height 47
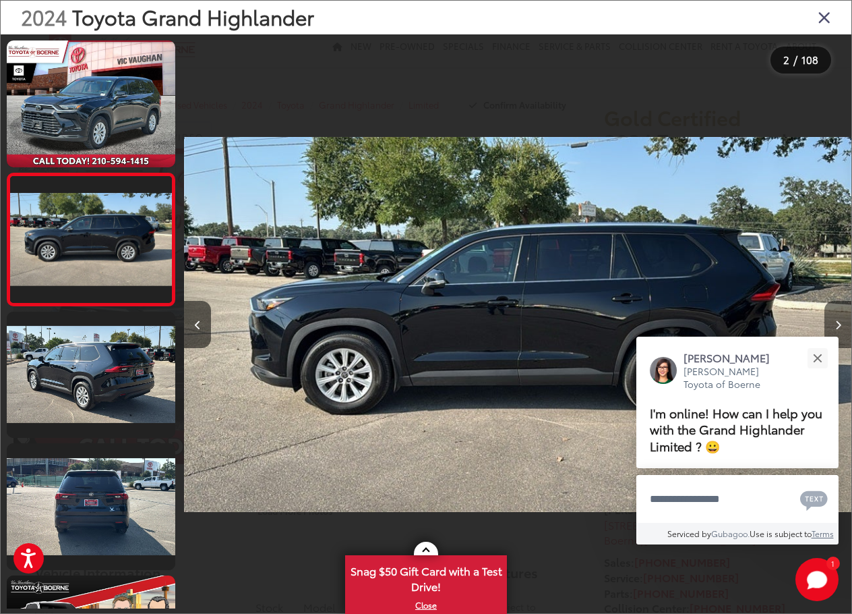
click at [835, 313] on button "Next image" at bounding box center [838, 324] width 27 height 47
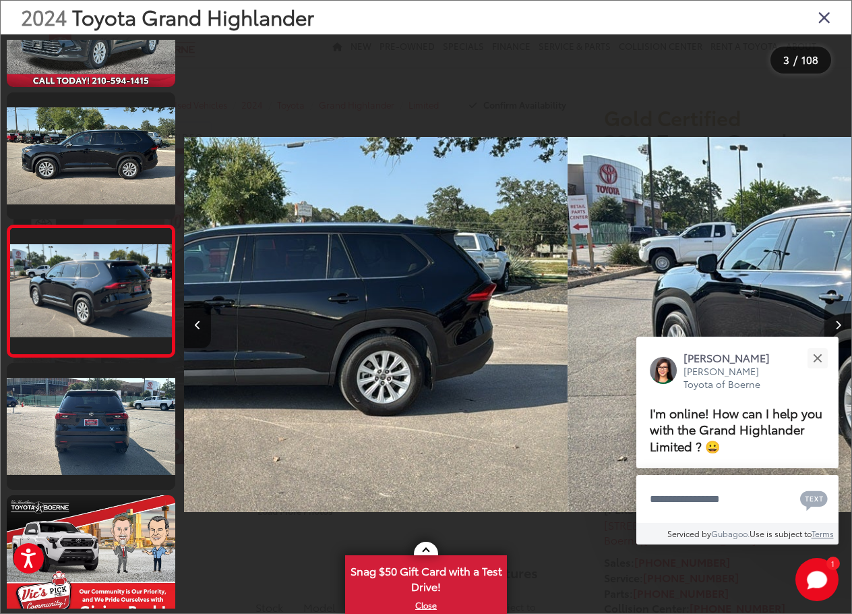
scroll to position [86, 0]
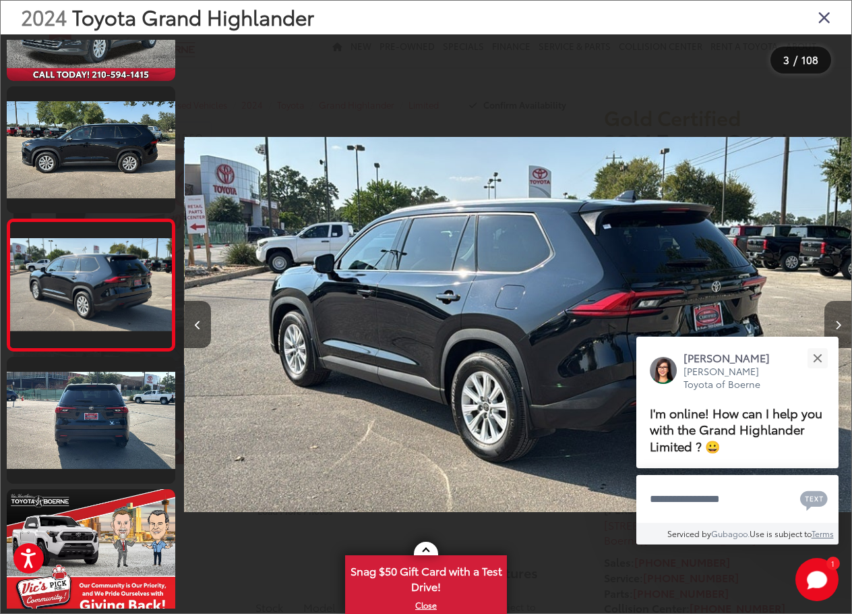
click at [835, 313] on button "Next image" at bounding box center [838, 324] width 27 height 47
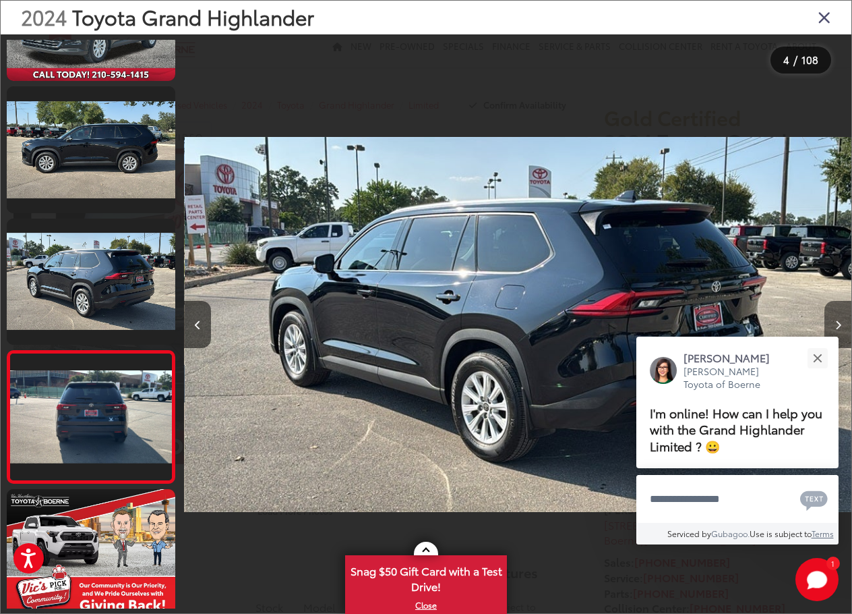
scroll to position [218, 0]
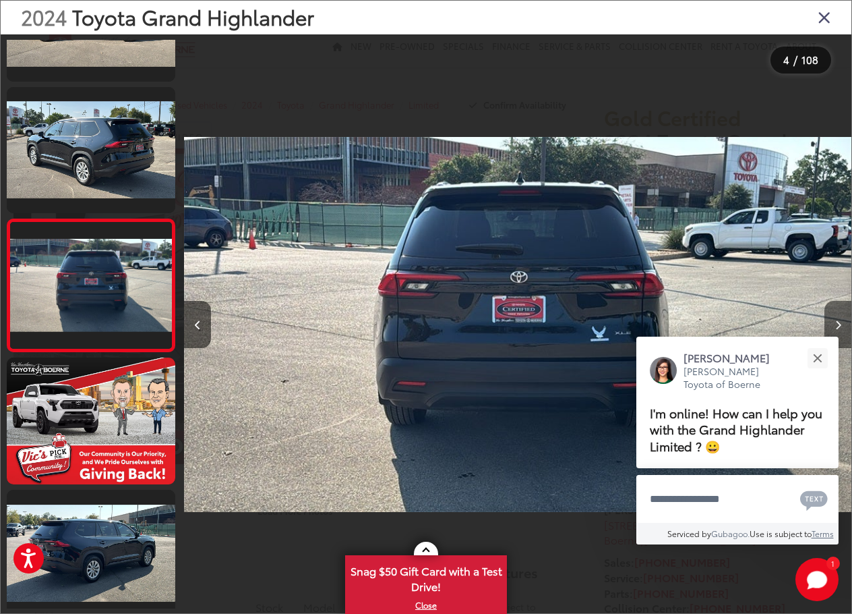
click at [835, 313] on button "Next image" at bounding box center [838, 324] width 27 height 47
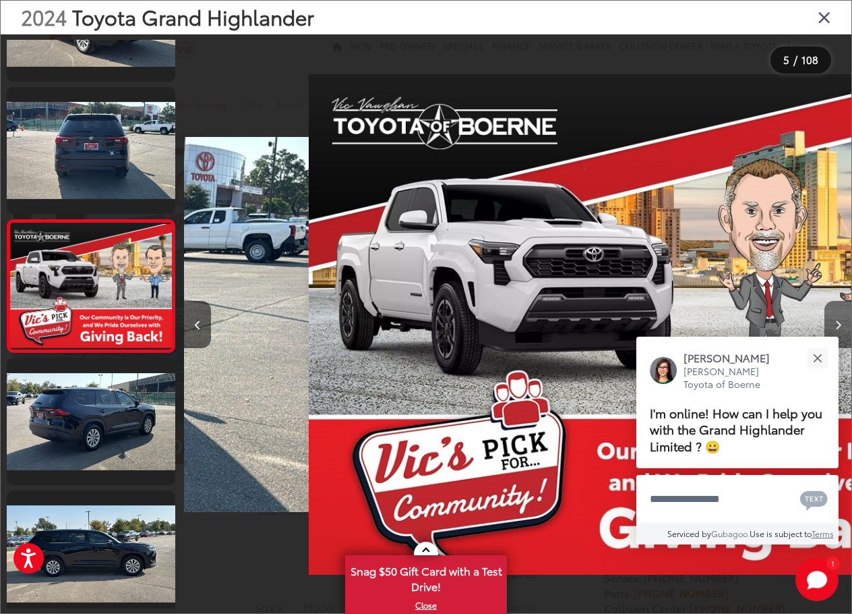
scroll to position [350, 0]
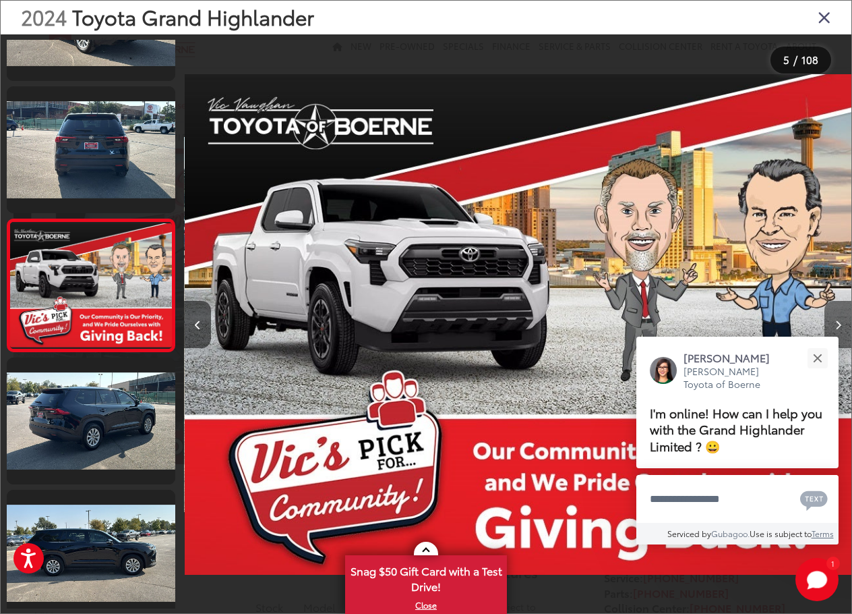
click at [835, 313] on button "Next image" at bounding box center [838, 324] width 27 height 47
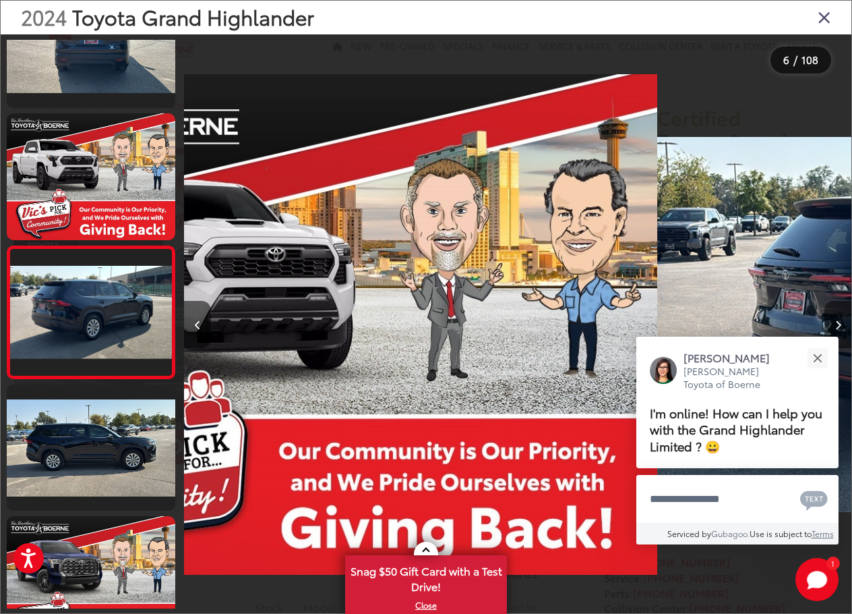
scroll to position [482, 0]
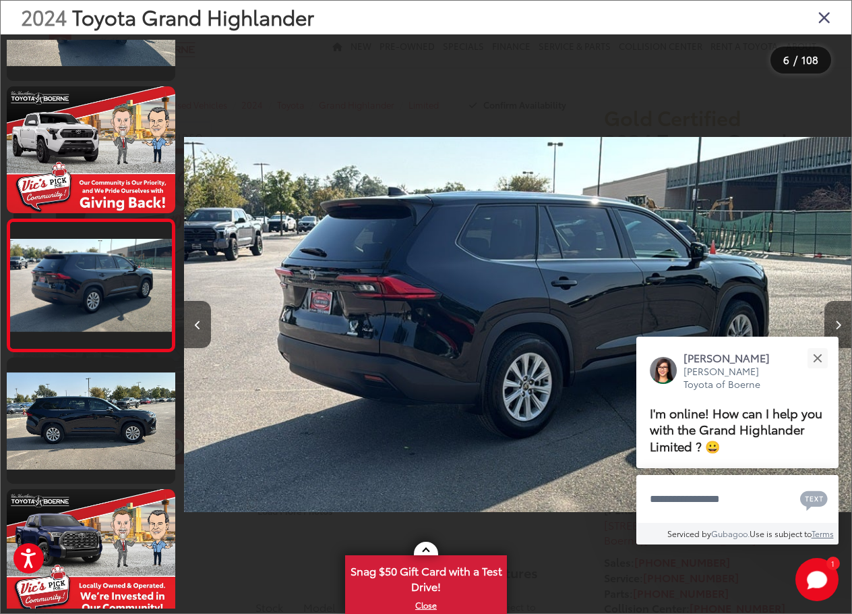
click at [835, 313] on button "Next image" at bounding box center [838, 324] width 27 height 47
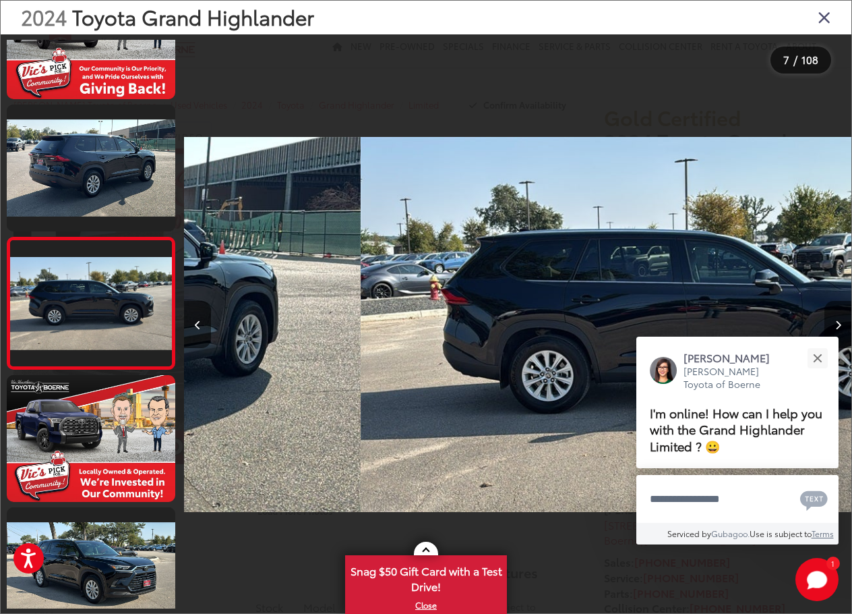
scroll to position [614, 0]
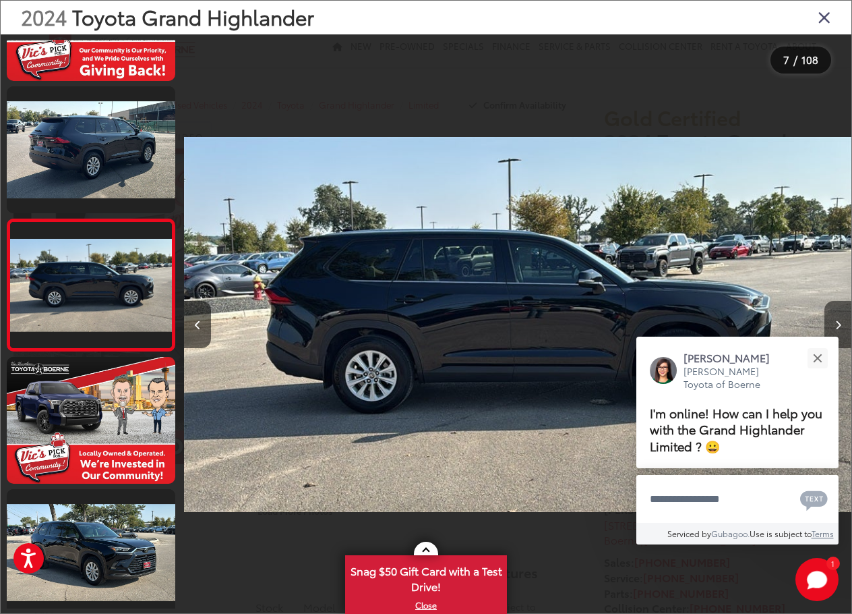
click at [835, 313] on button "Next image" at bounding box center [838, 324] width 27 height 47
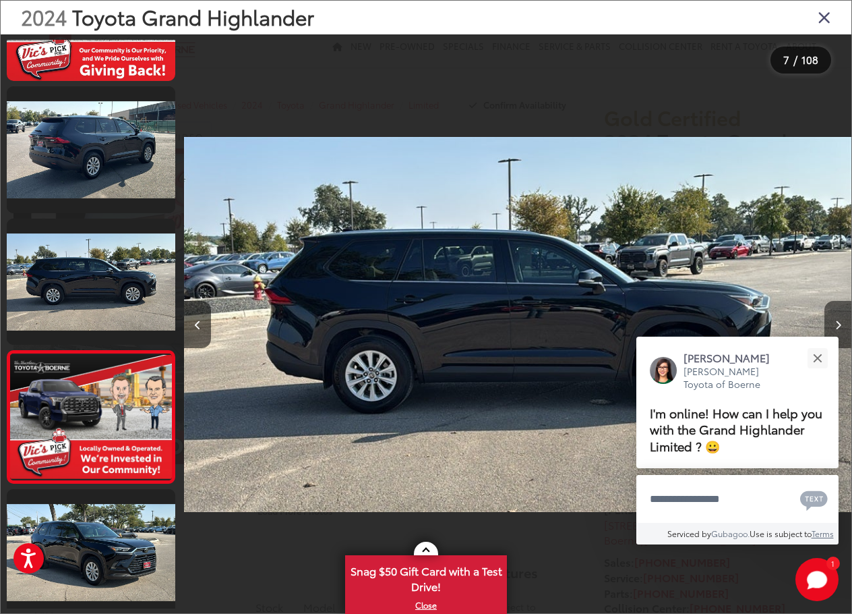
scroll to position [746, 0]
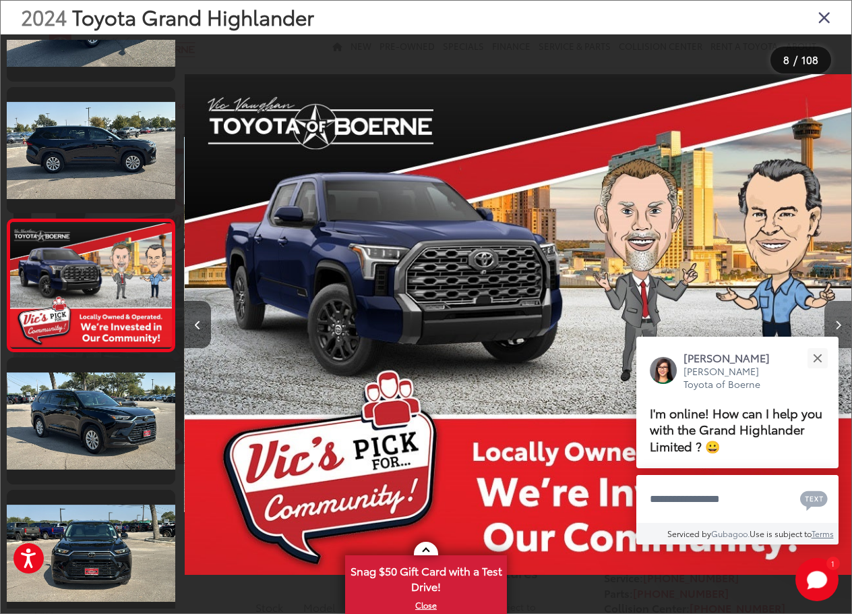
click at [835, 313] on button "Next image" at bounding box center [838, 324] width 27 height 47
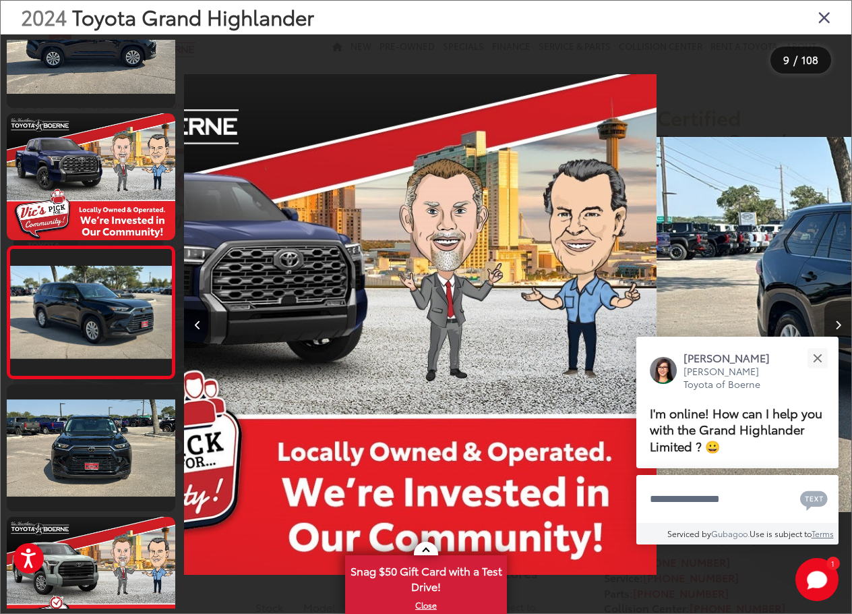
scroll to position [878, 0]
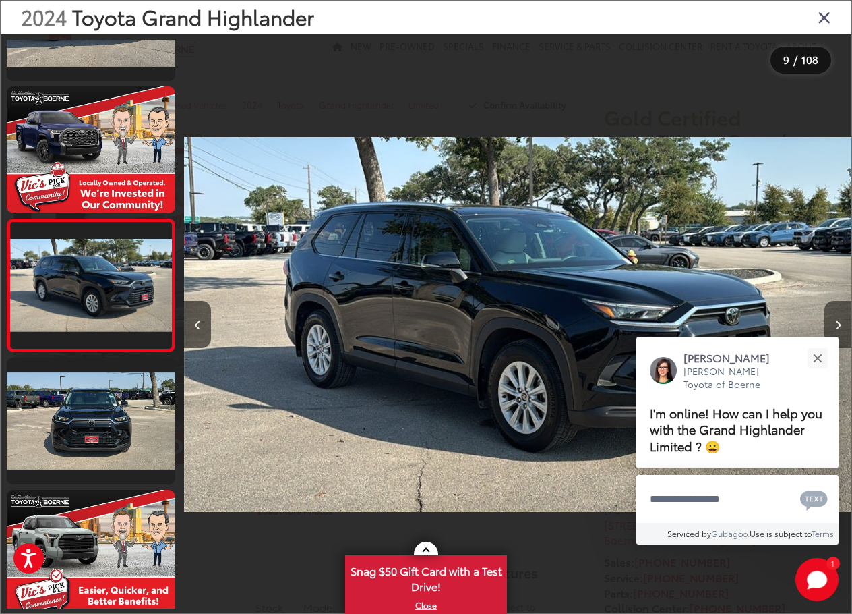
click at [835, 313] on button "Next image" at bounding box center [838, 324] width 27 height 47
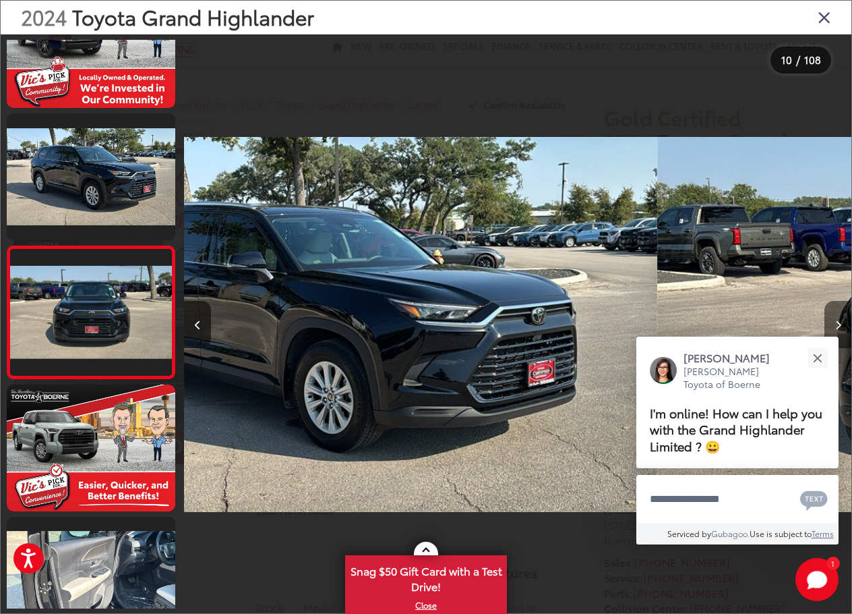
scroll to position [1010, 0]
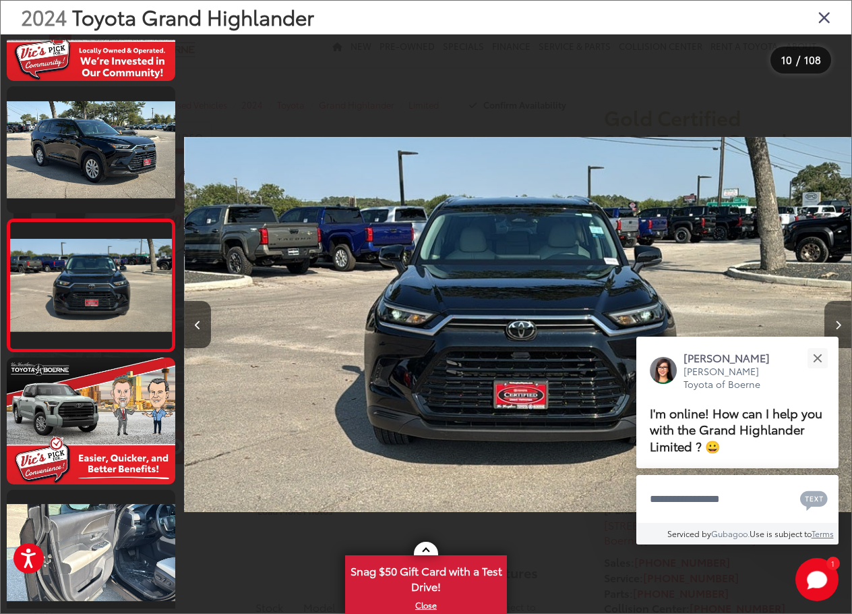
click at [835, 313] on button "Next image" at bounding box center [838, 324] width 27 height 47
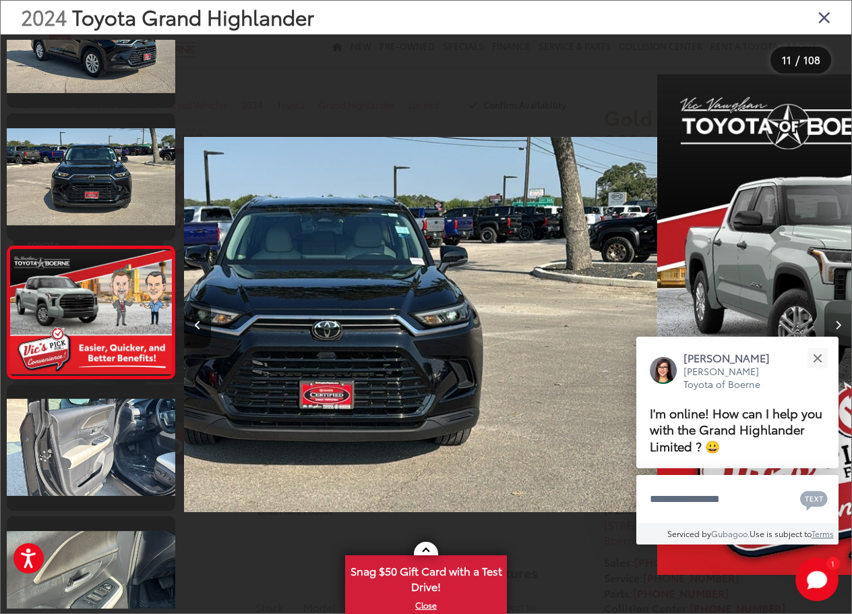
scroll to position [1142, 0]
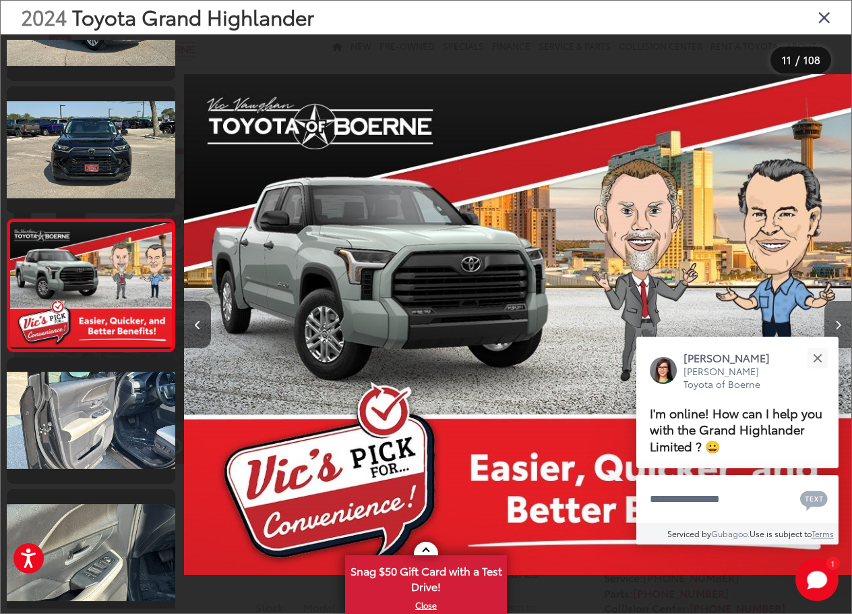
click at [835, 313] on button "Next image" at bounding box center [838, 324] width 27 height 47
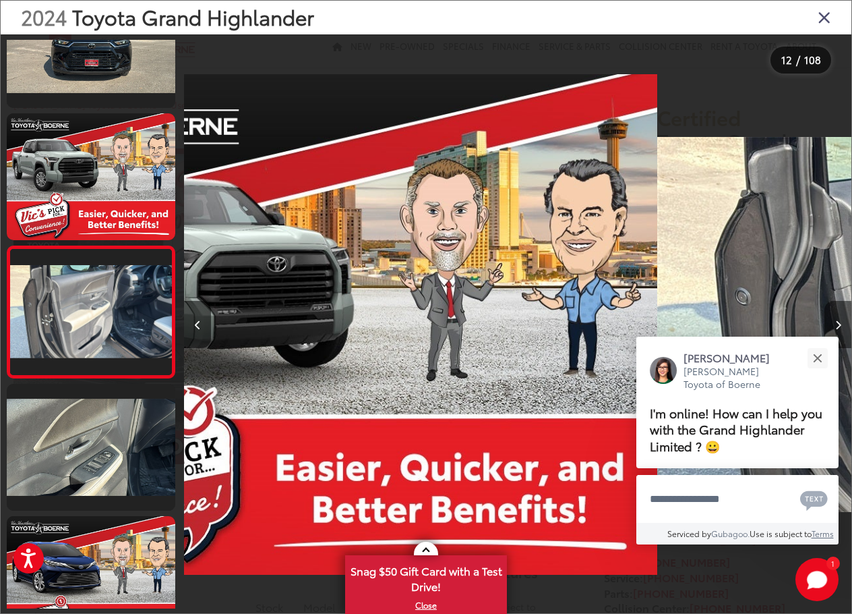
scroll to position [0, 0]
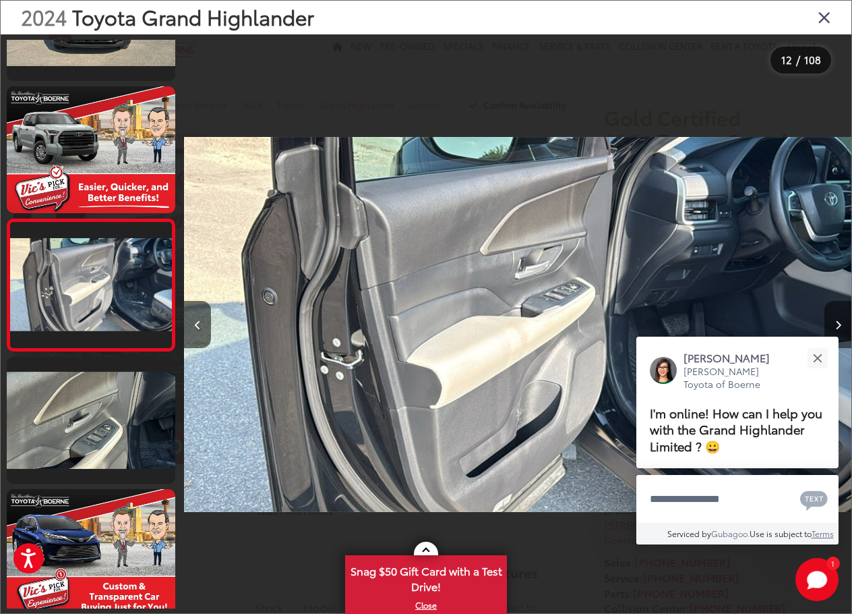
click at [835, 313] on button "Next image" at bounding box center [838, 324] width 27 height 47
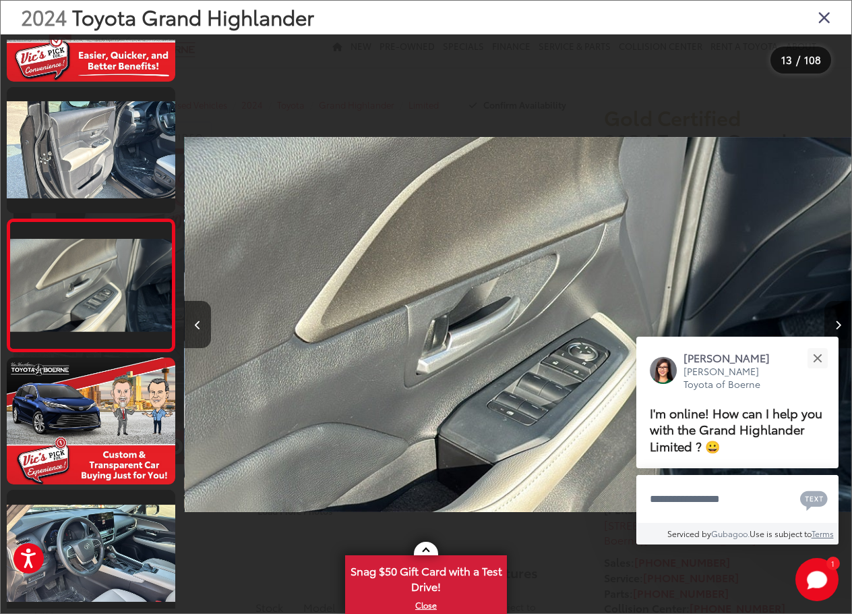
click at [835, 313] on button "Next image" at bounding box center [838, 324] width 27 height 47
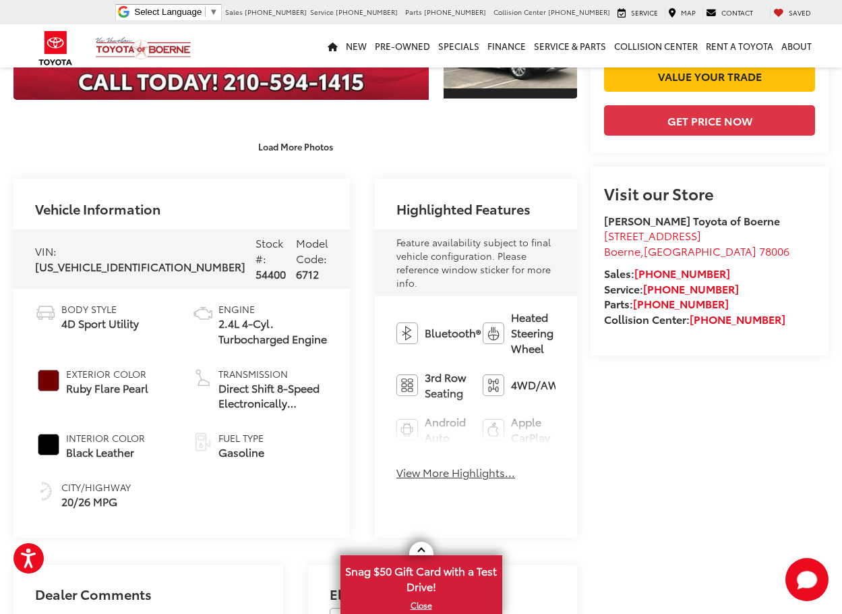
click at [417, 465] on button "View More Highlights..." at bounding box center [455, 473] width 119 height 16
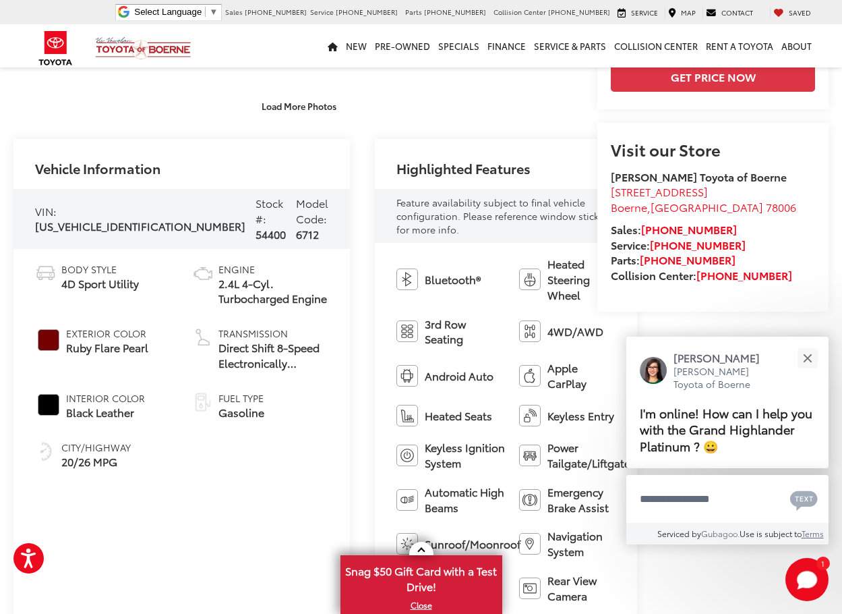
scroll to position [431, 0]
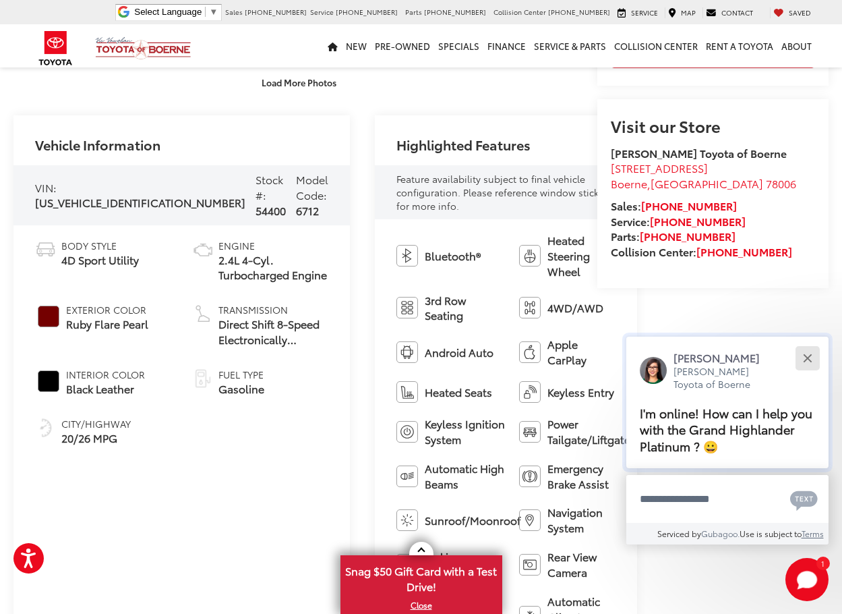
click at [808, 355] on button "Close" at bounding box center [807, 357] width 29 height 29
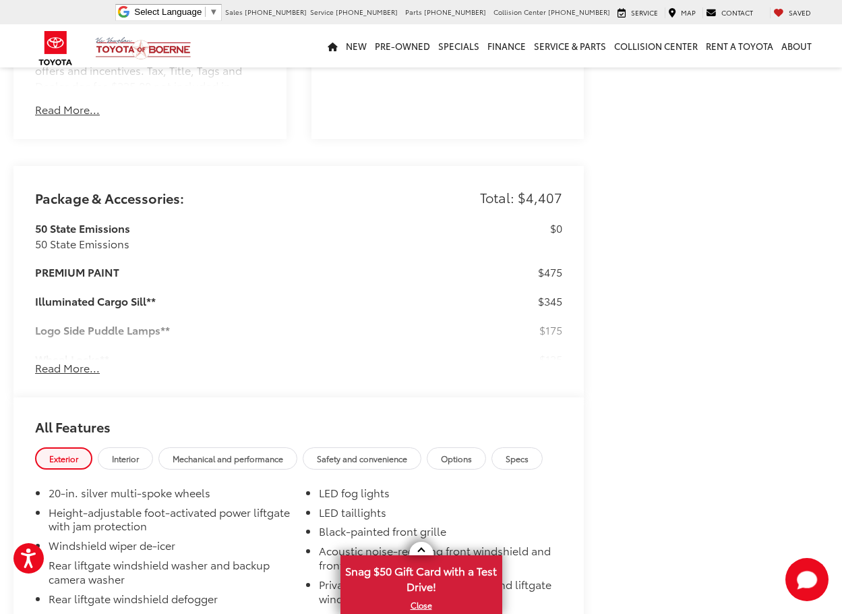
scroll to position [1331, 0]
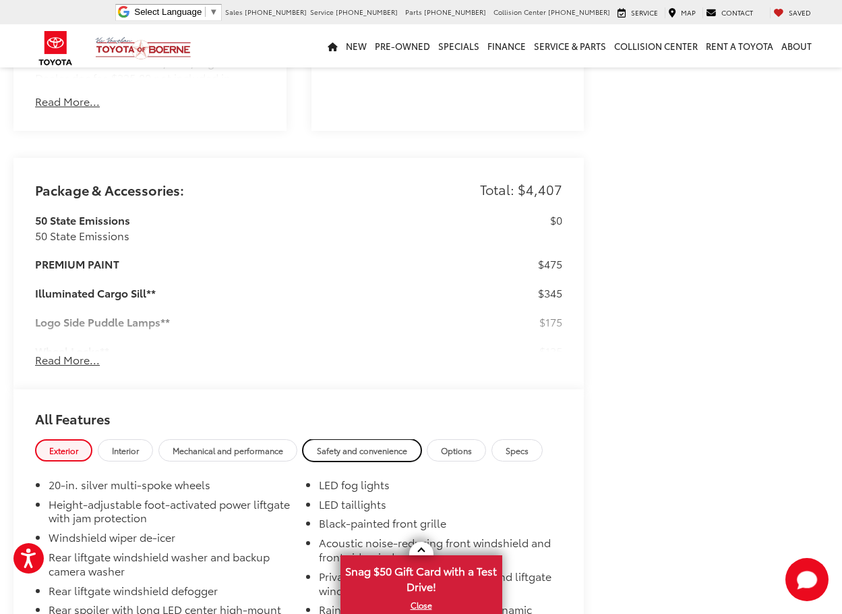
click at [353, 439] on link "Safety and convenience" at bounding box center [362, 450] width 119 height 22
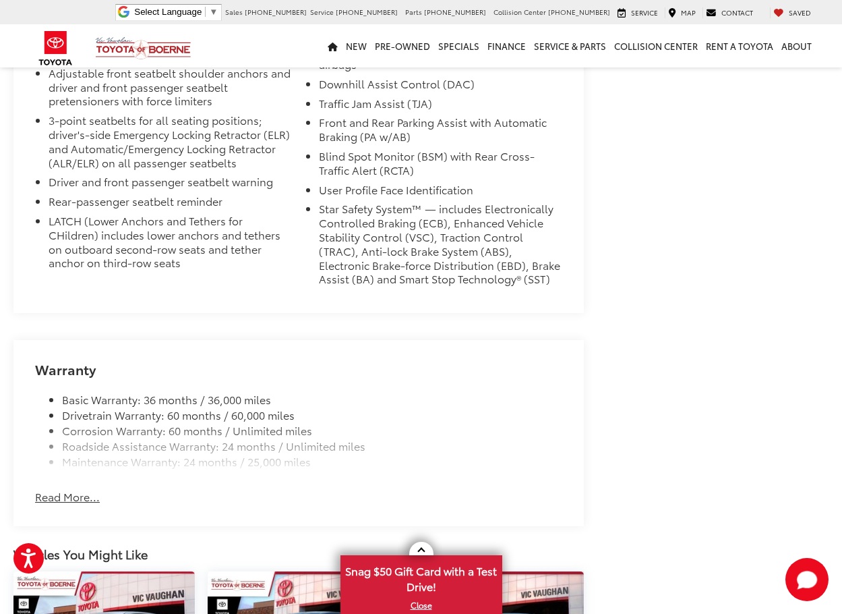
scroll to position [1938, 0]
